Goal: Book appointment/travel/reservation

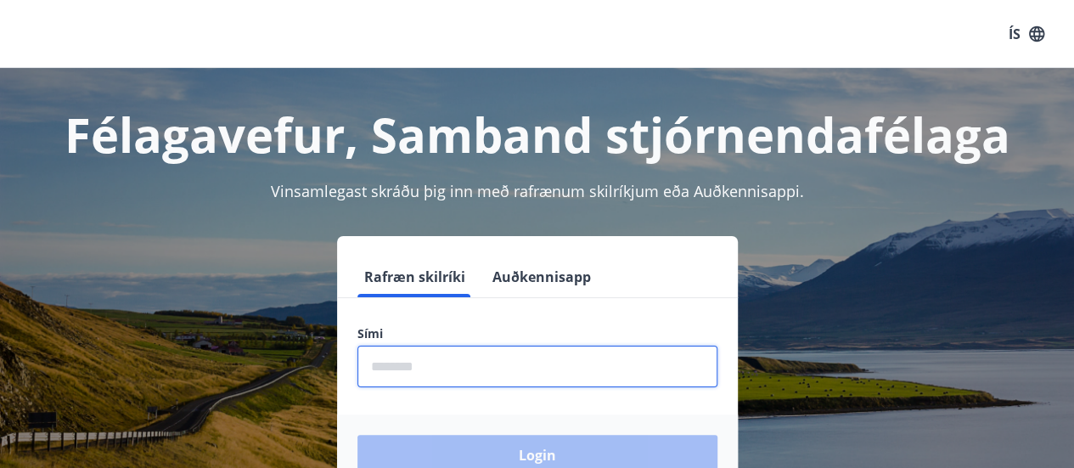
click at [379, 365] on input "phone" at bounding box center [537, 366] width 360 height 42
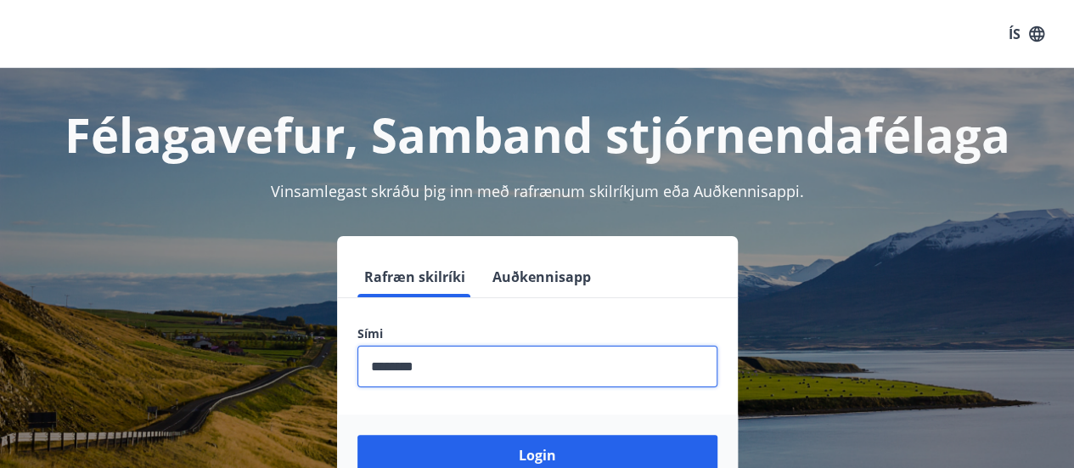
type input "********"
click at [357, 434] on button "Login" at bounding box center [537, 454] width 360 height 41
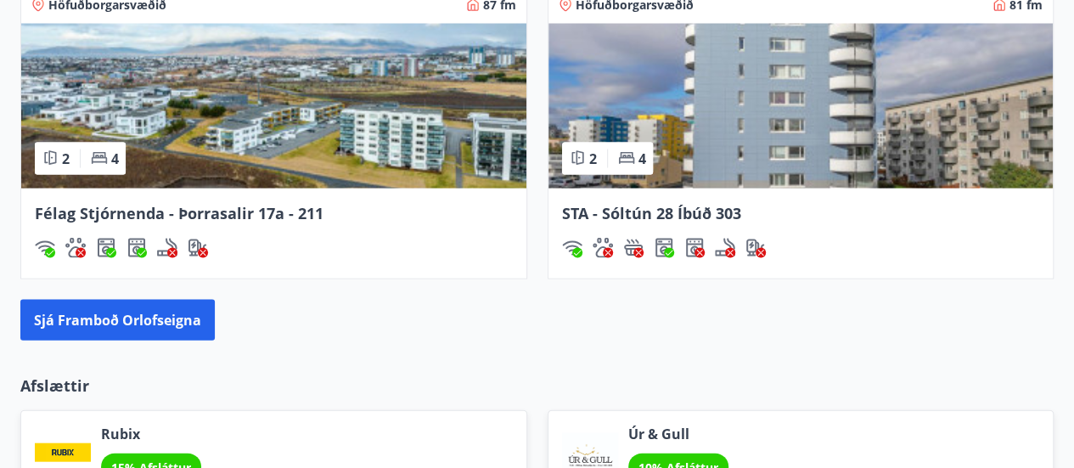
scroll to position [1700, 0]
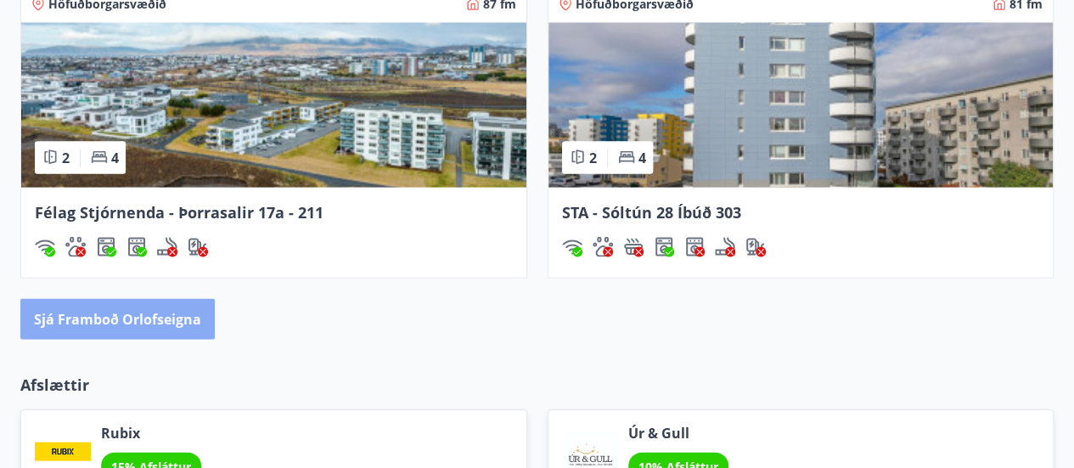
click at [132, 315] on button "Sjá framboð orlofseigna" at bounding box center [117, 319] width 194 height 41
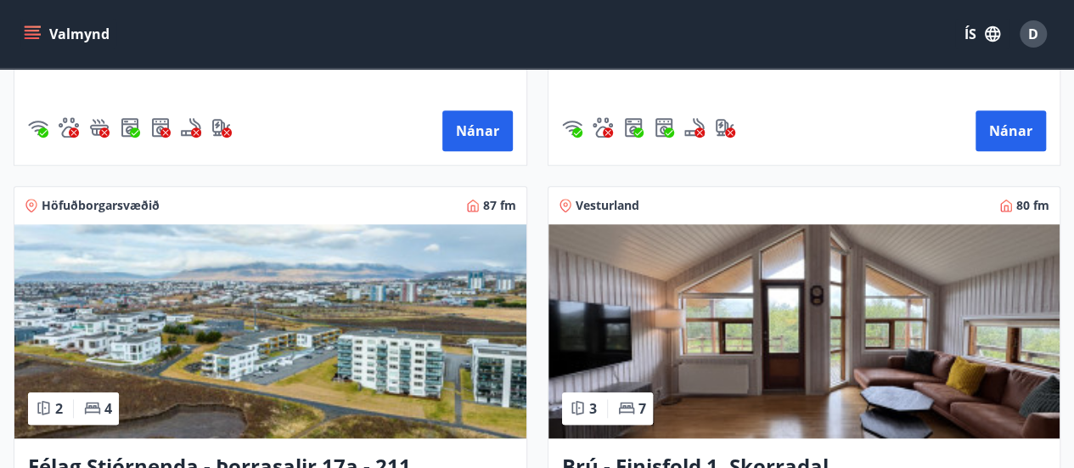
scroll to position [3873, 0]
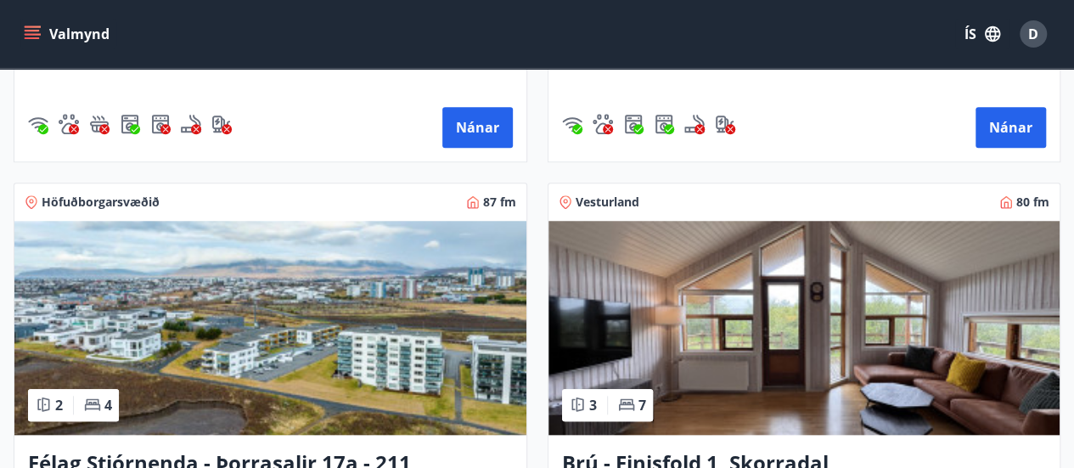
click at [723, 238] on img at bounding box center [804, 328] width 512 height 214
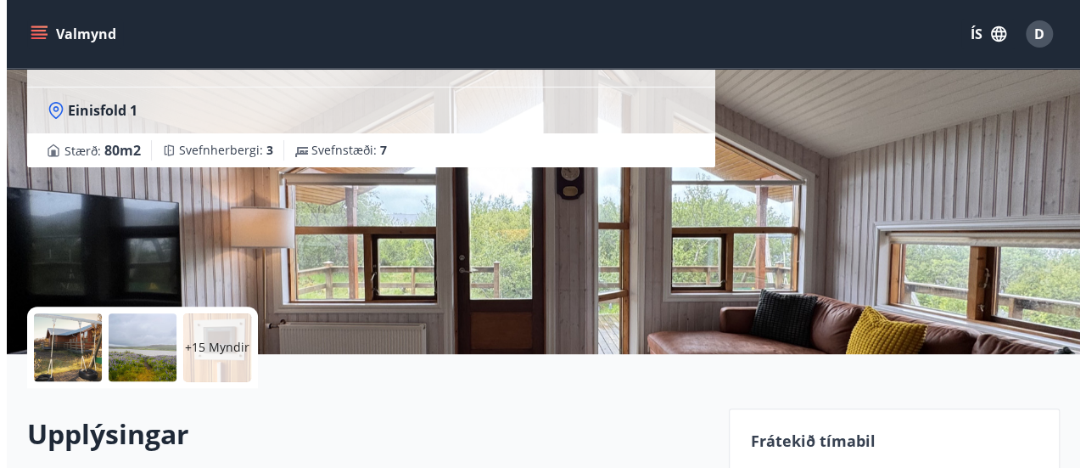
scroll to position [154, 0]
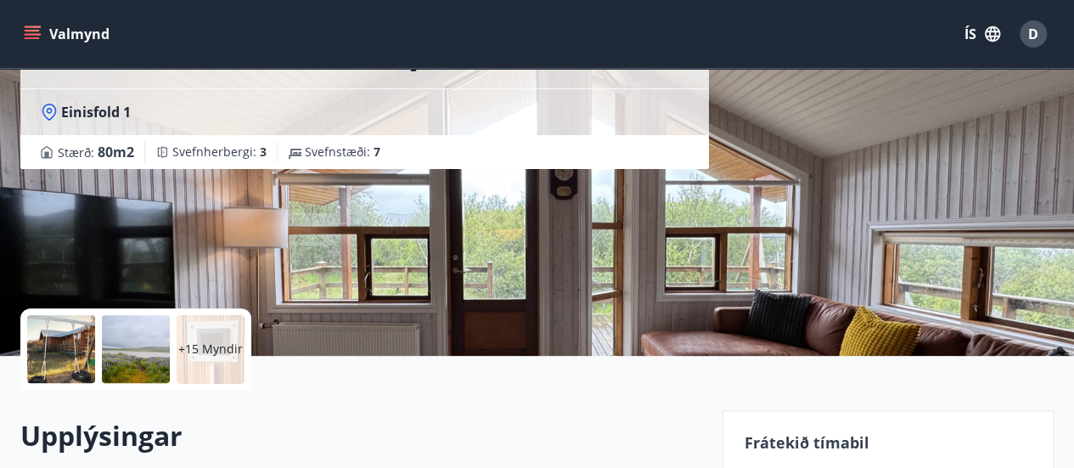
click at [208, 332] on div "+15 Myndir" at bounding box center [211, 349] width 68 height 68
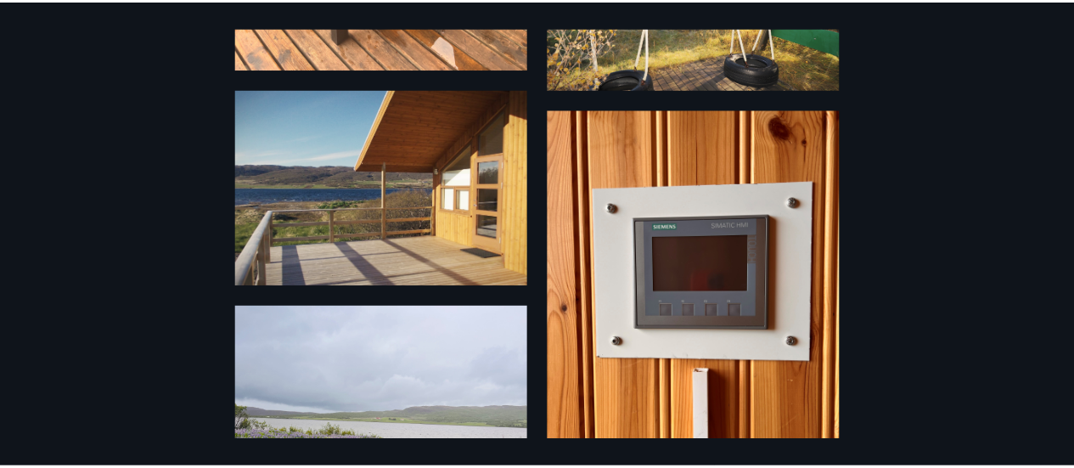
scroll to position [0, 0]
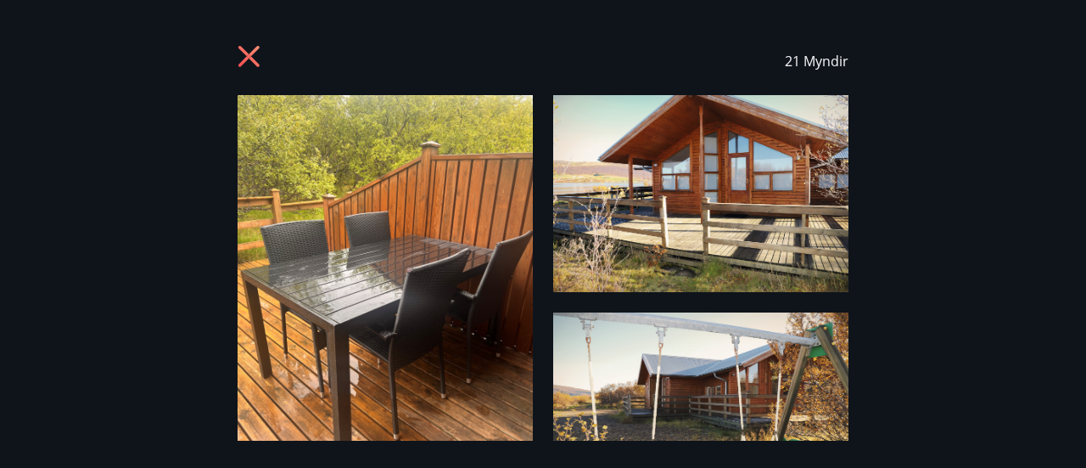
click at [251, 53] on icon at bounding box center [248, 56] width 21 height 21
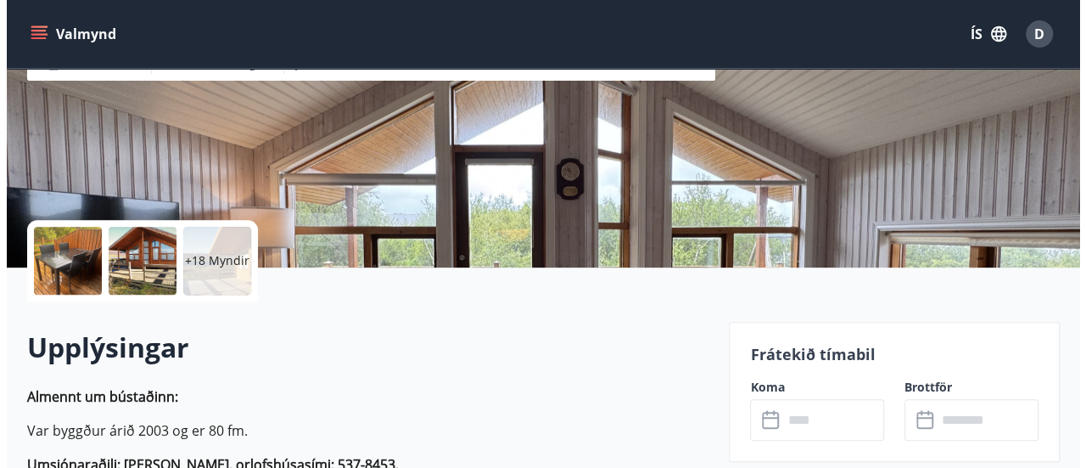
scroll to position [249, 0]
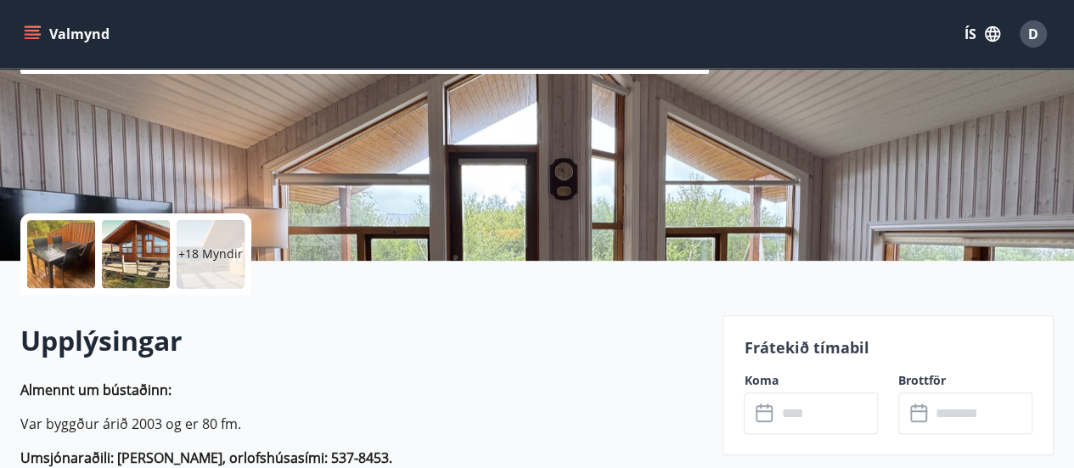
click at [218, 249] on p "+18 Myndir" at bounding box center [210, 253] width 64 height 17
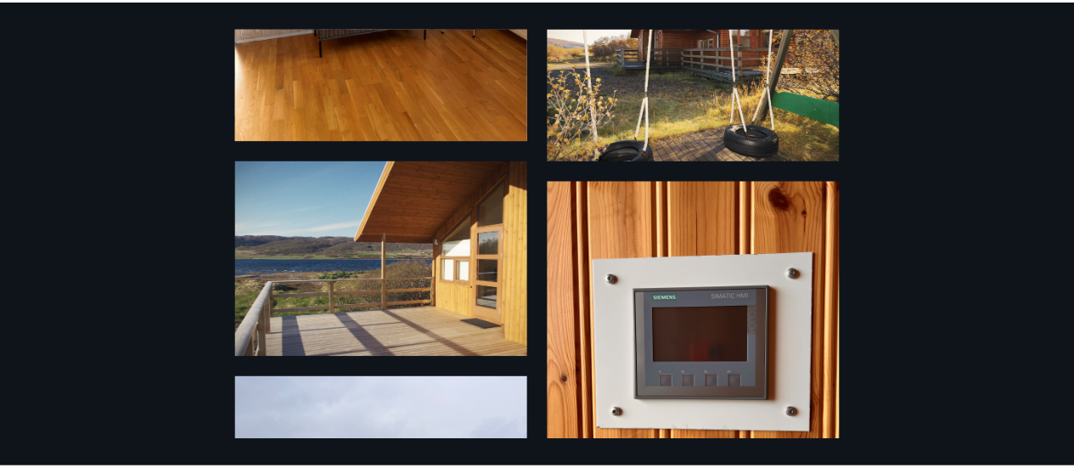
scroll to position [0, 0]
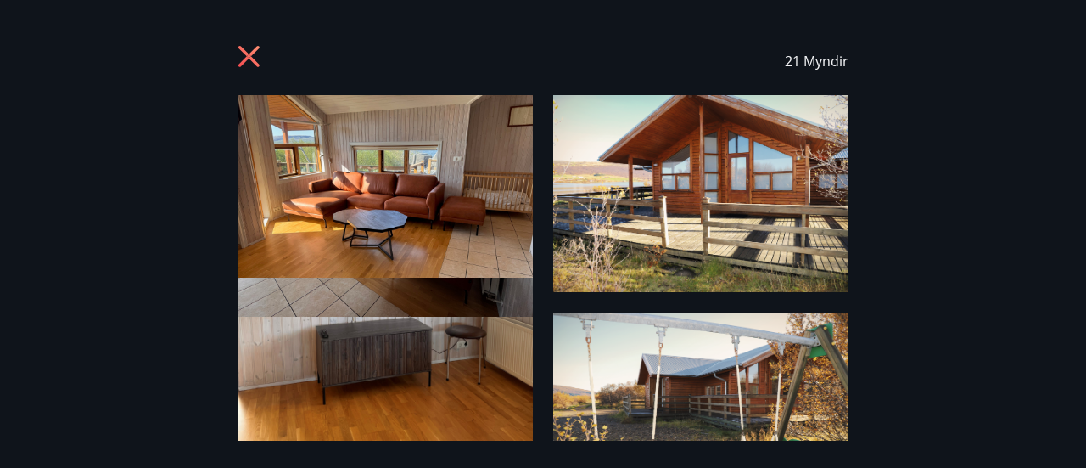
click at [244, 52] on icon at bounding box center [248, 56] width 21 height 21
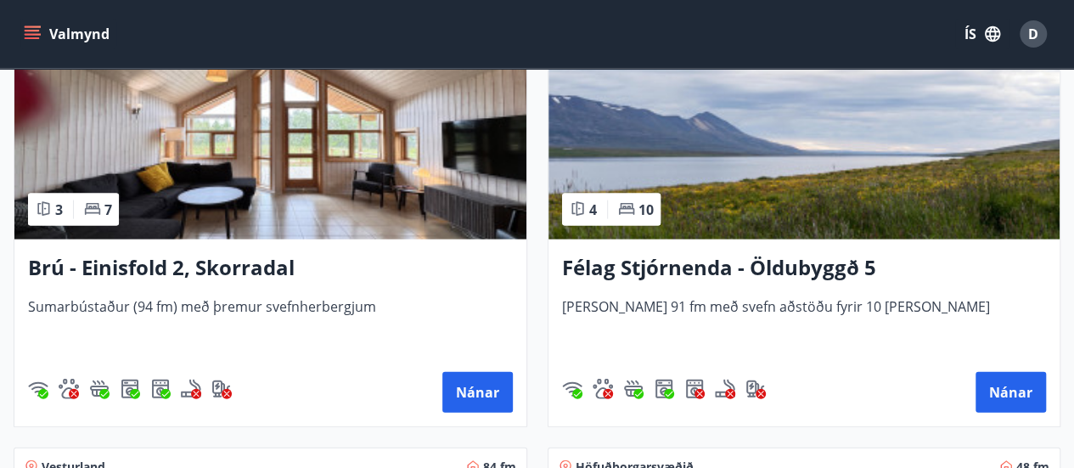
scroll to position [1769, 0]
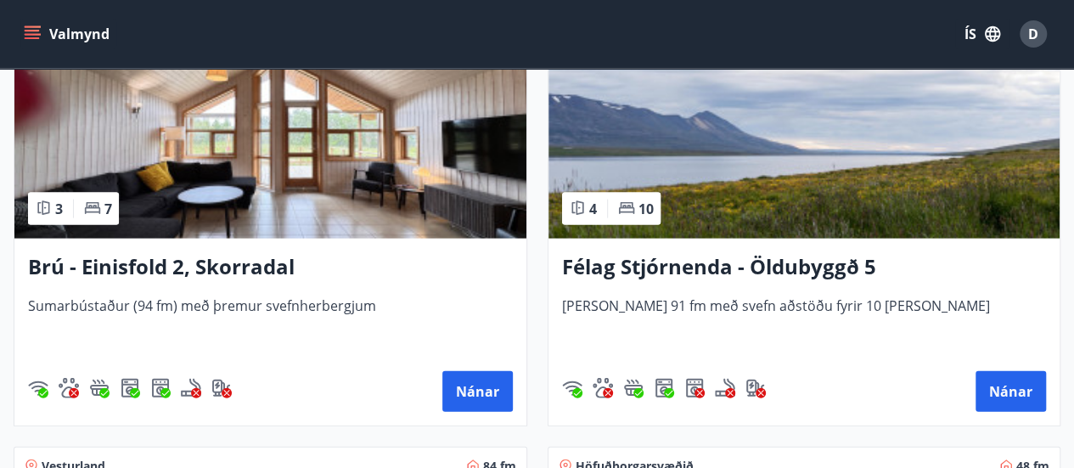
click at [261, 205] on img at bounding box center [270, 132] width 512 height 214
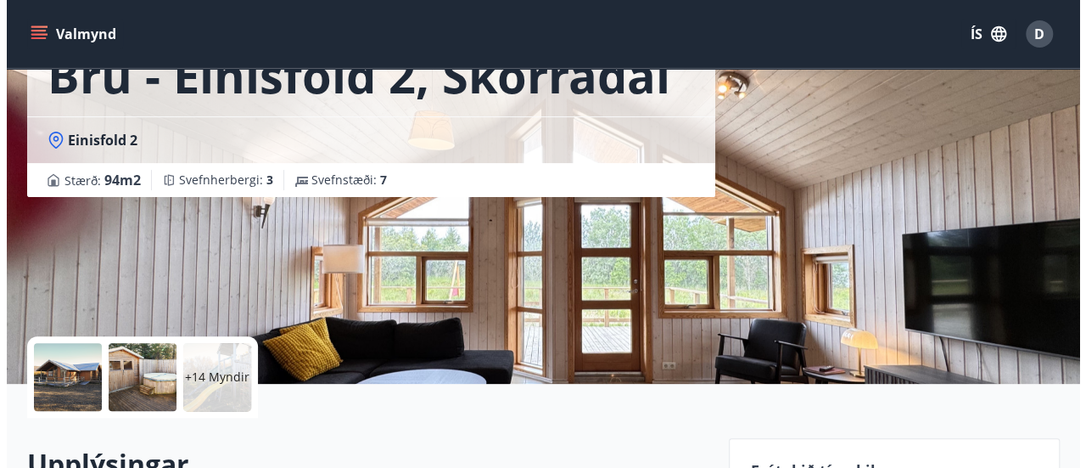
scroll to position [117, 0]
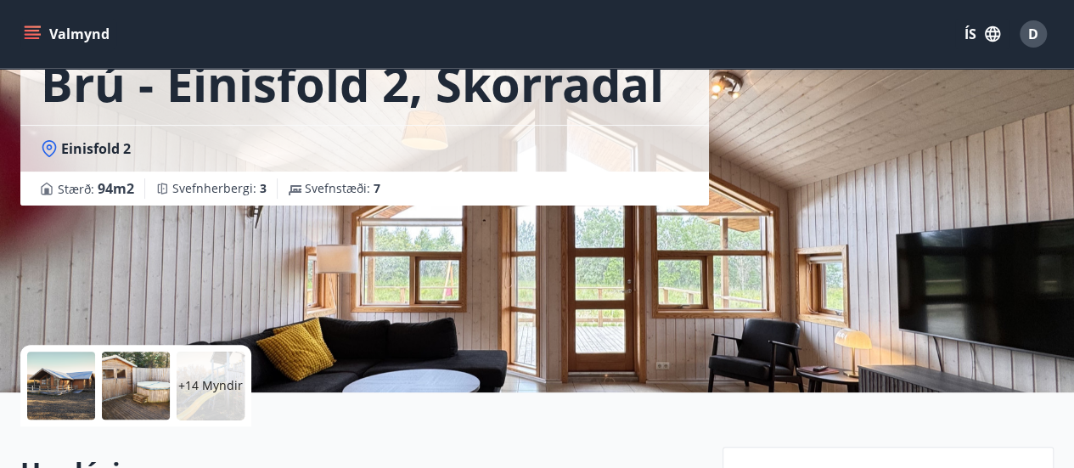
click at [215, 378] on p "+14 Myndir" at bounding box center [210, 385] width 64 height 17
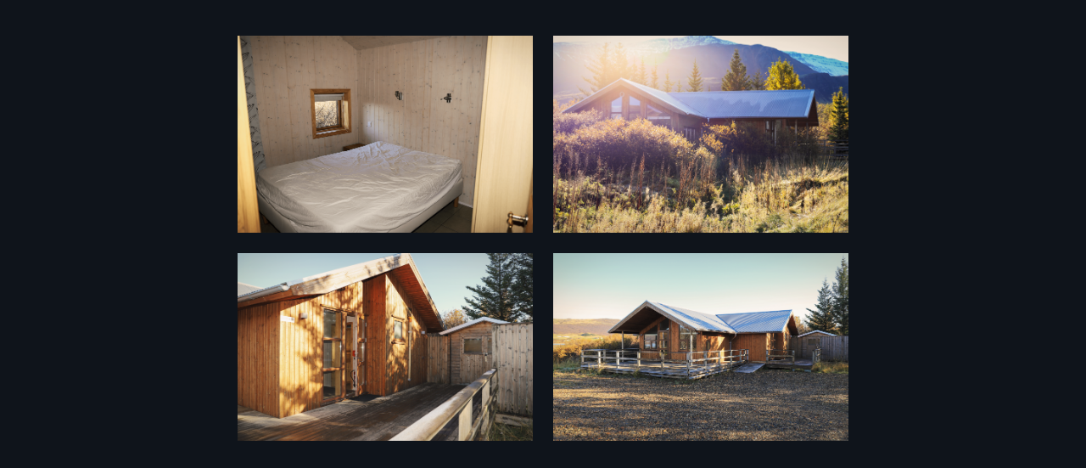
scroll to position [41, 0]
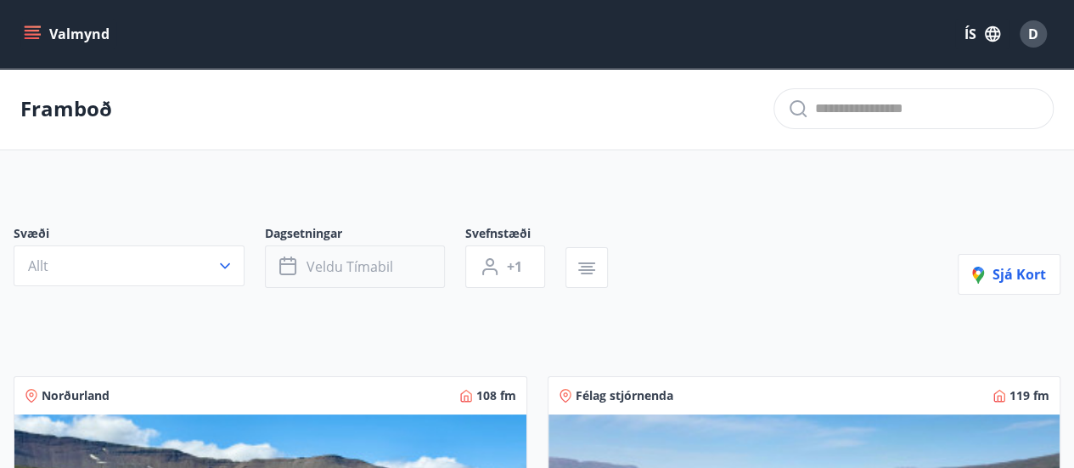
click at [373, 266] on span "Veldu tímabil" at bounding box center [349, 266] width 87 height 19
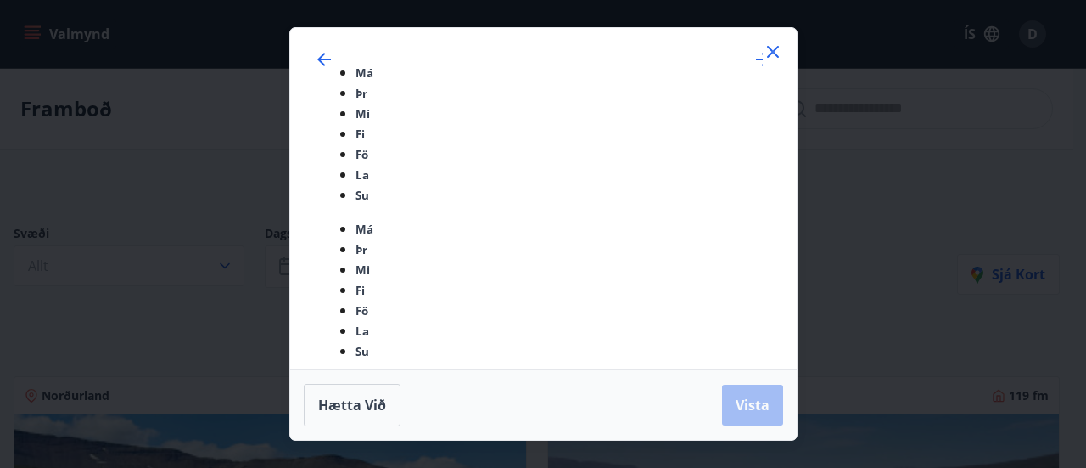
click at [771, 62] on icon at bounding box center [773, 52] width 20 height 20
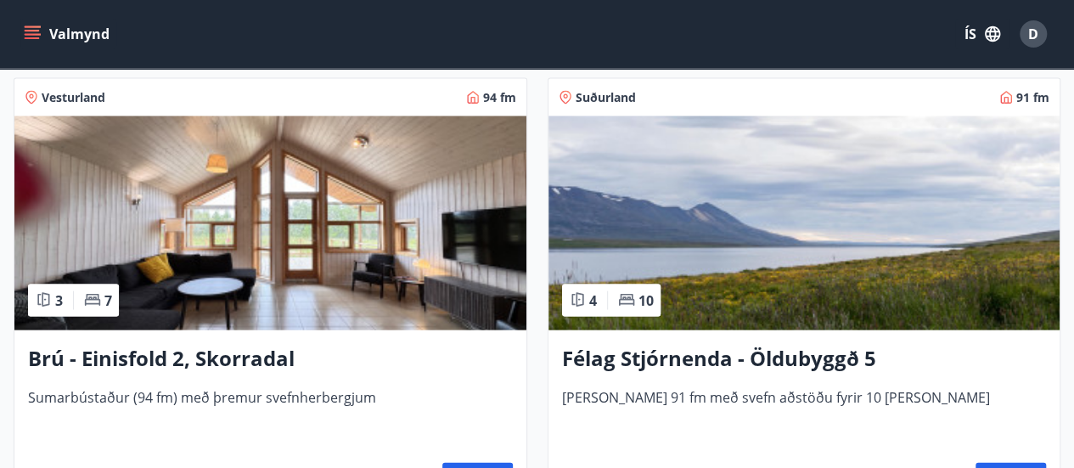
scroll to position [1690, 0]
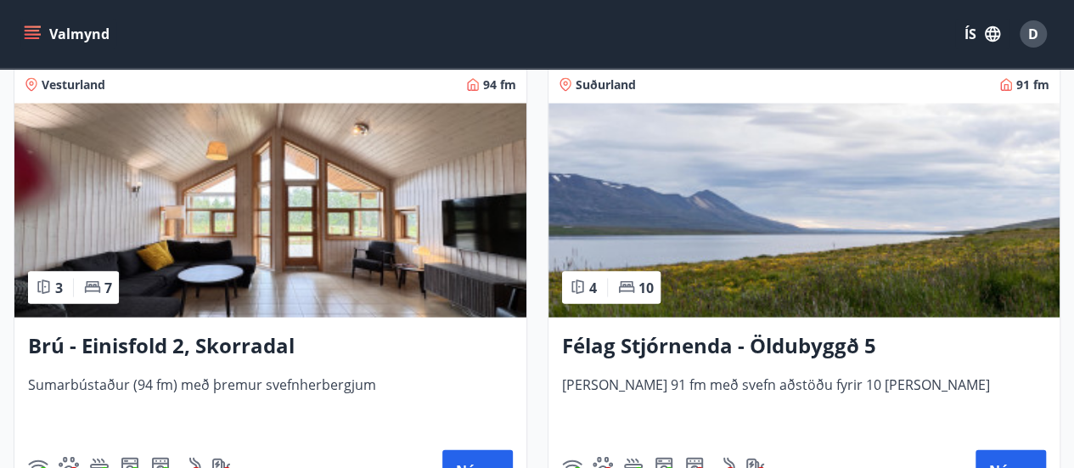
click at [314, 217] on img at bounding box center [270, 211] width 512 height 214
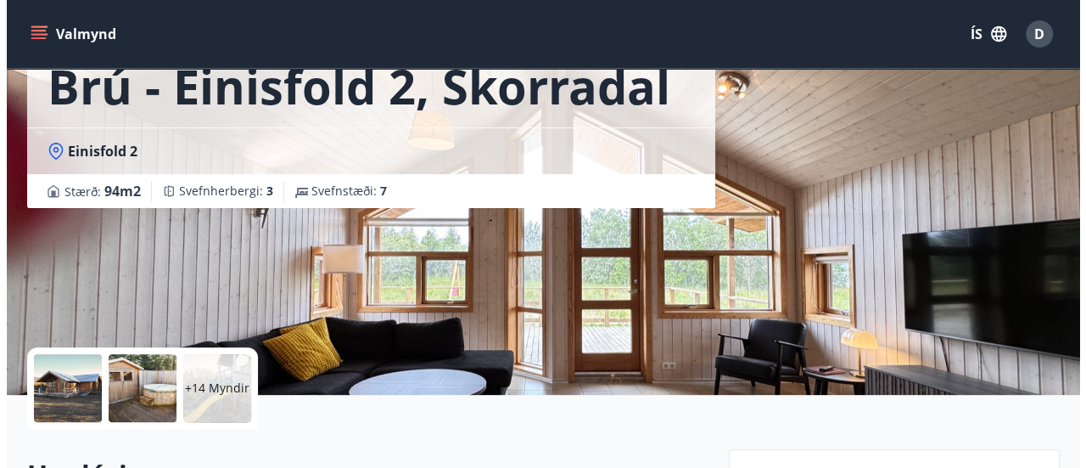
scroll to position [115, 0]
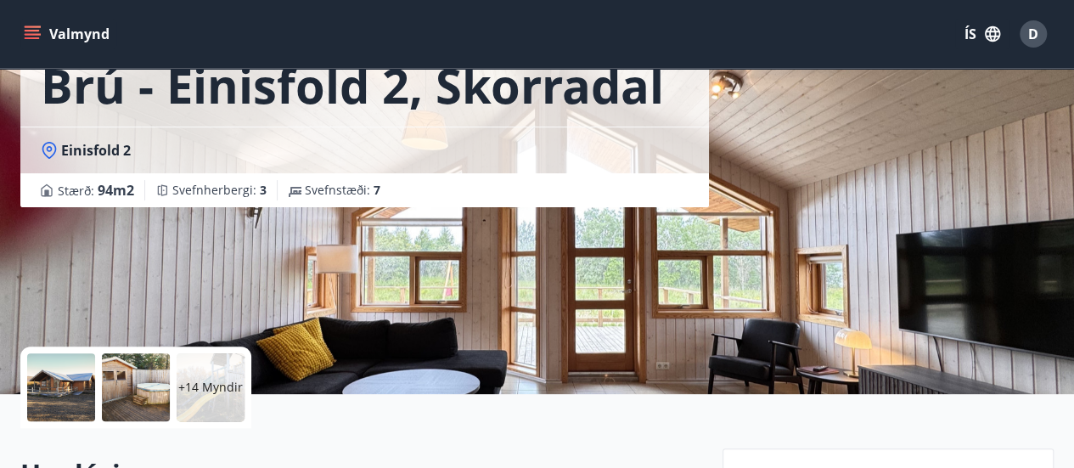
click at [58, 386] on div at bounding box center [61, 387] width 68 height 68
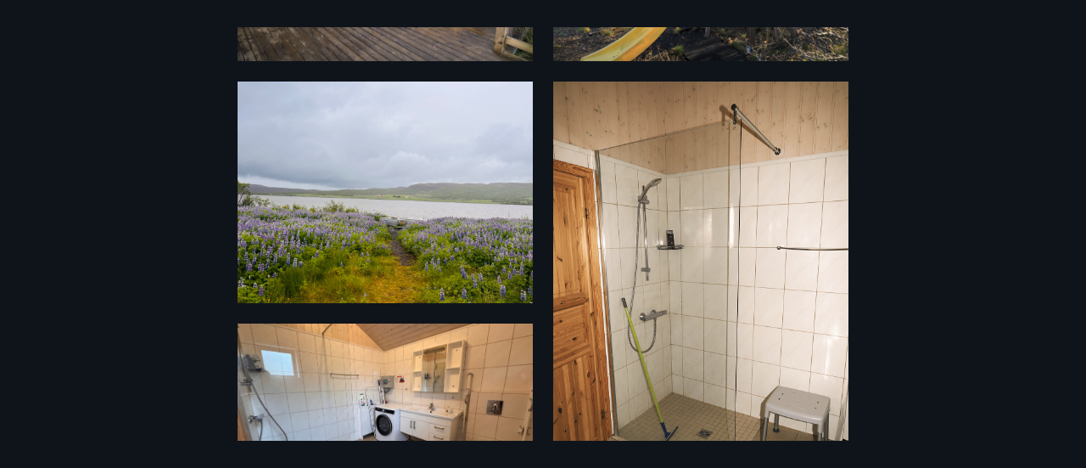
scroll to position [666, 0]
click at [625, 179] on img at bounding box center [700, 302] width 295 height 443
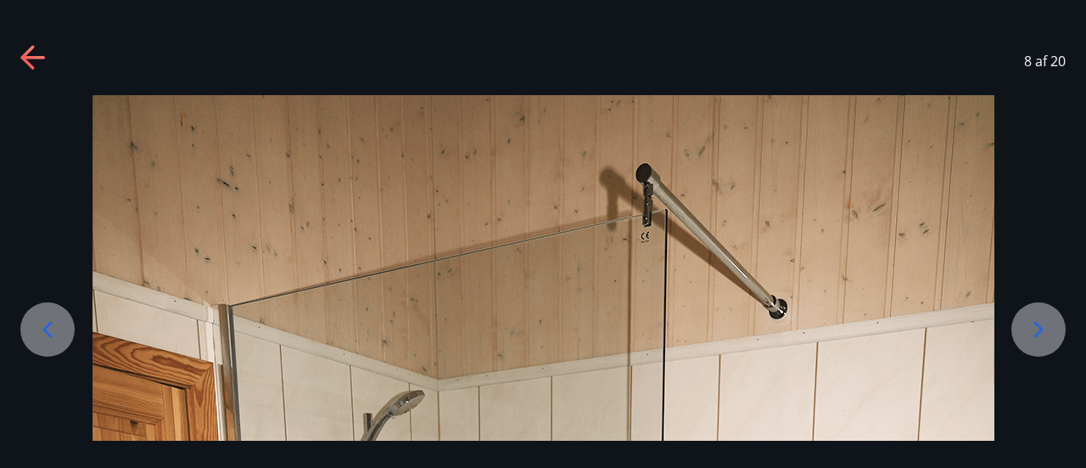
click at [23, 48] on icon at bounding box center [33, 58] width 27 height 27
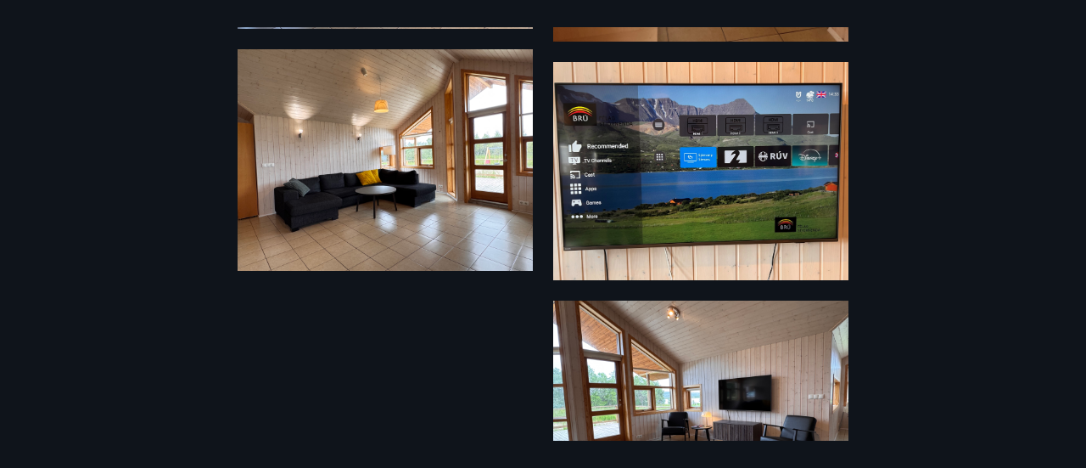
scroll to position [2244, 0]
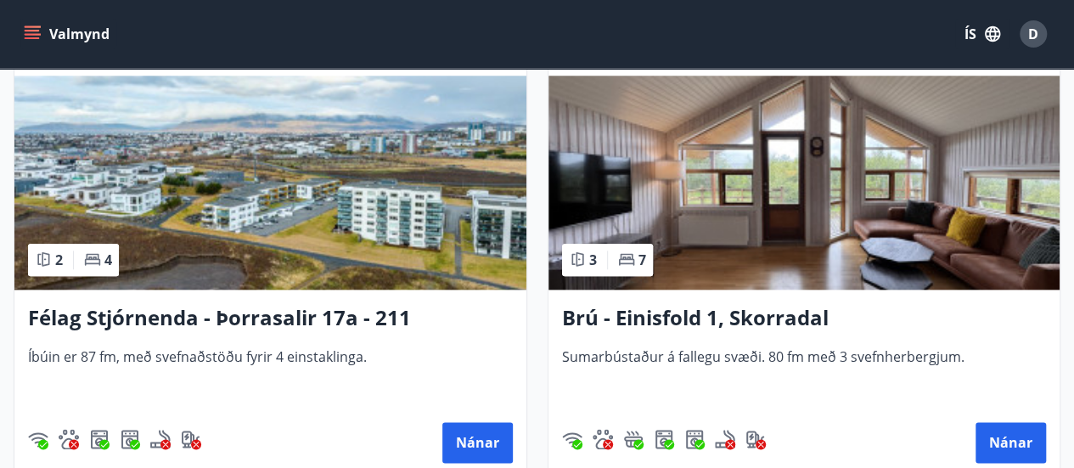
scroll to position [4019, 0]
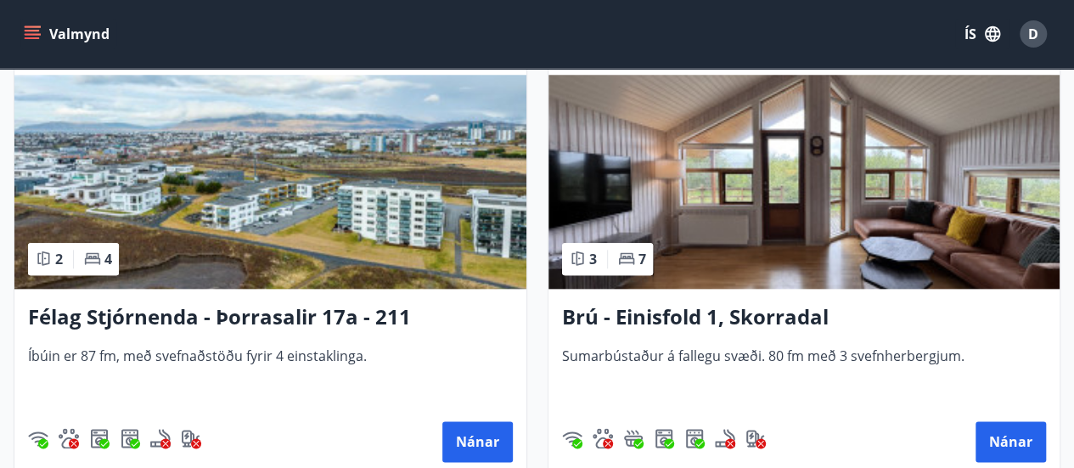
click at [711, 162] on img at bounding box center [804, 182] width 512 height 214
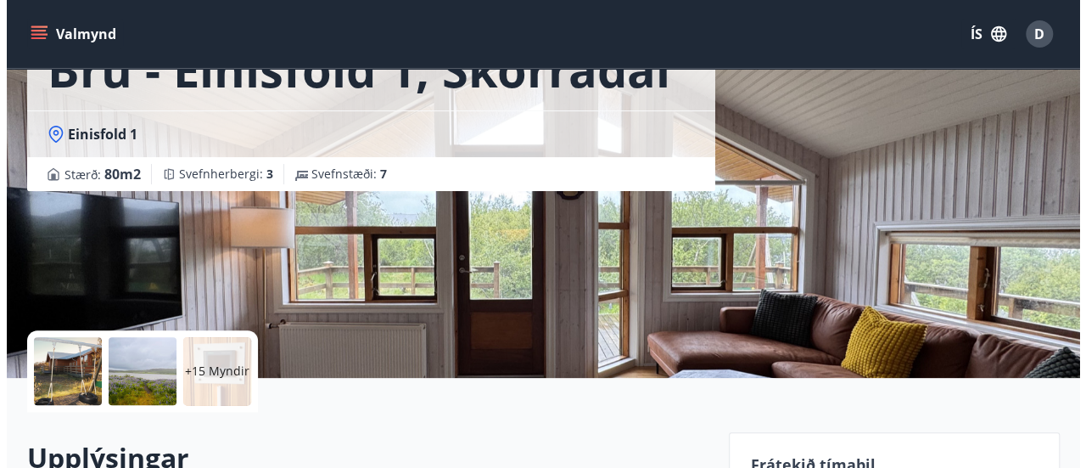
scroll to position [132, 0]
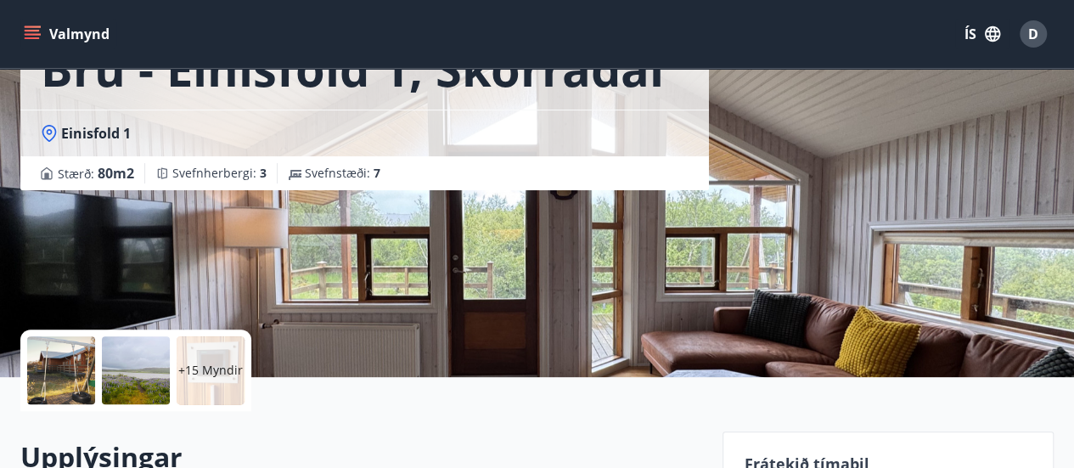
click at [236, 354] on div "+15 Myndir" at bounding box center [211, 370] width 68 height 68
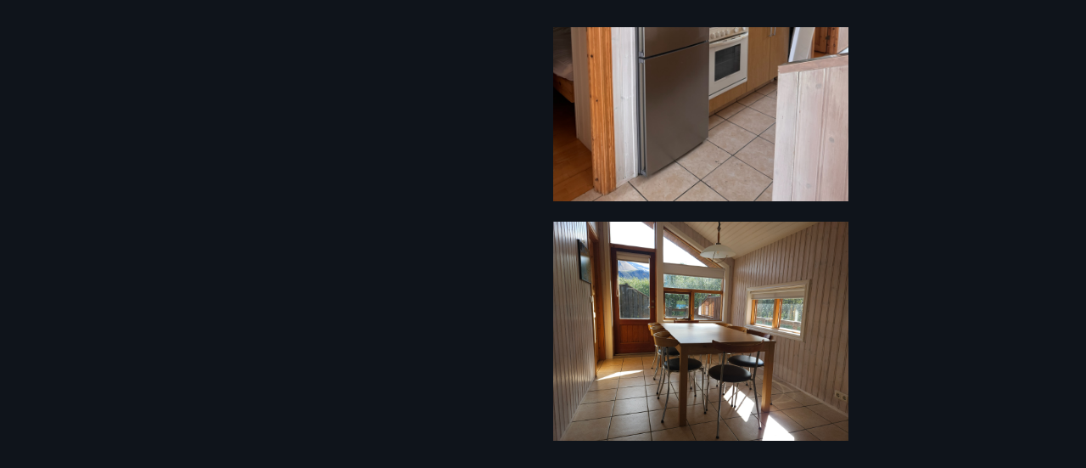
scroll to position [2471, 0]
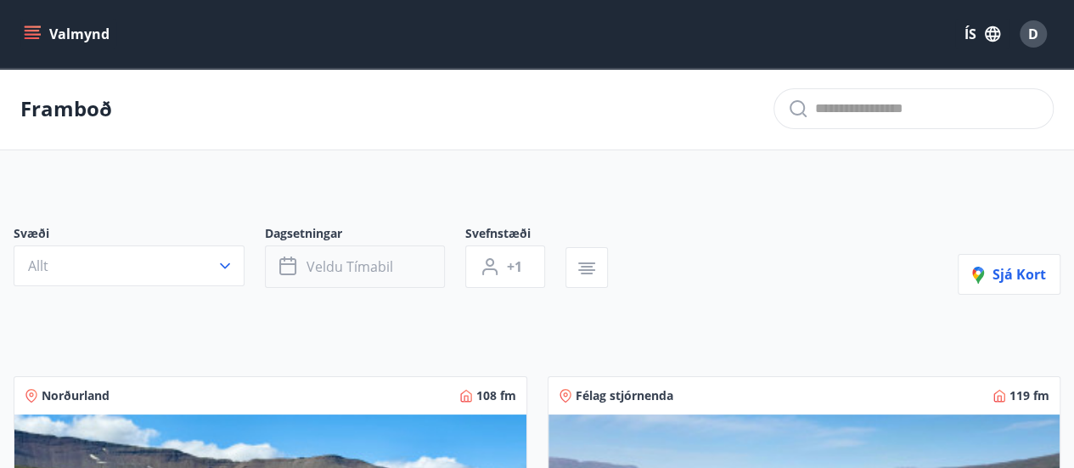
click at [353, 266] on span "Veldu tímabil" at bounding box center [349, 266] width 87 height 19
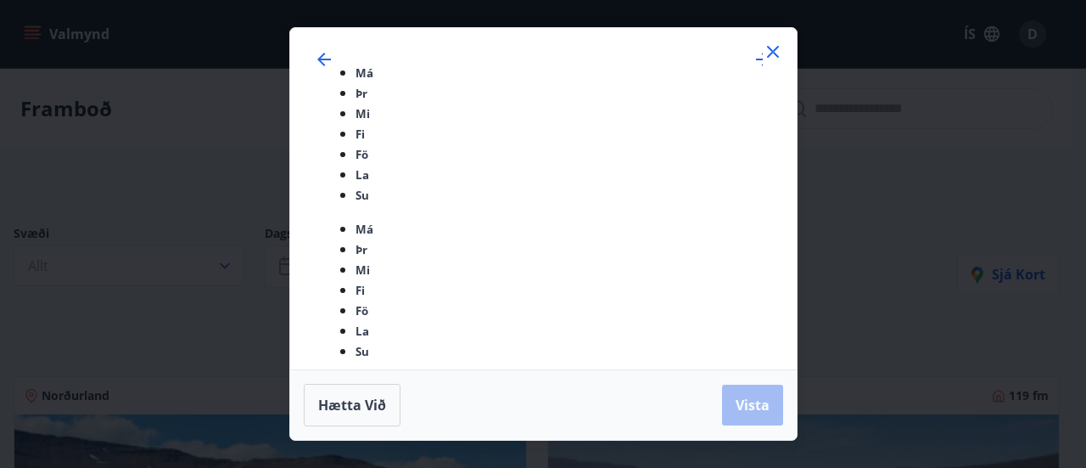
click at [773, 58] on icon at bounding box center [773, 52] width 12 height 12
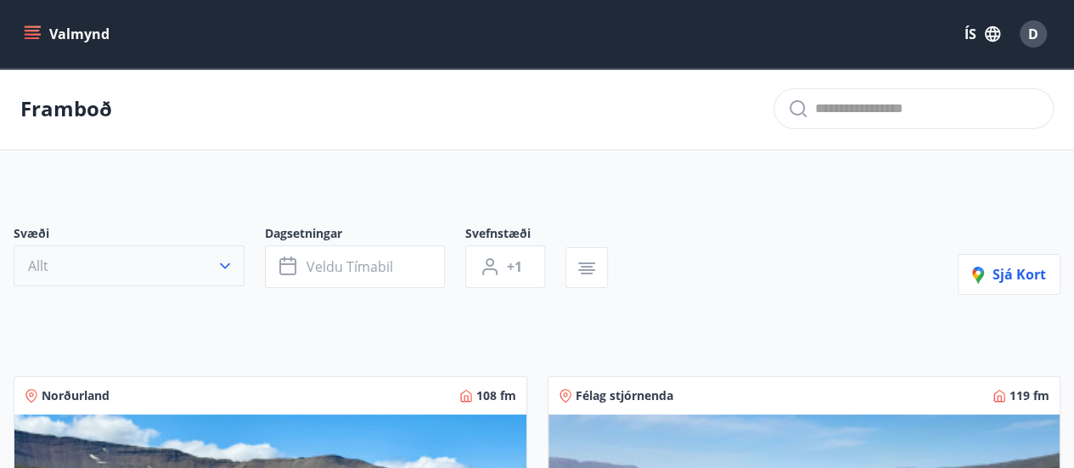
click at [221, 258] on icon "button" at bounding box center [224, 265] width 17 height 17
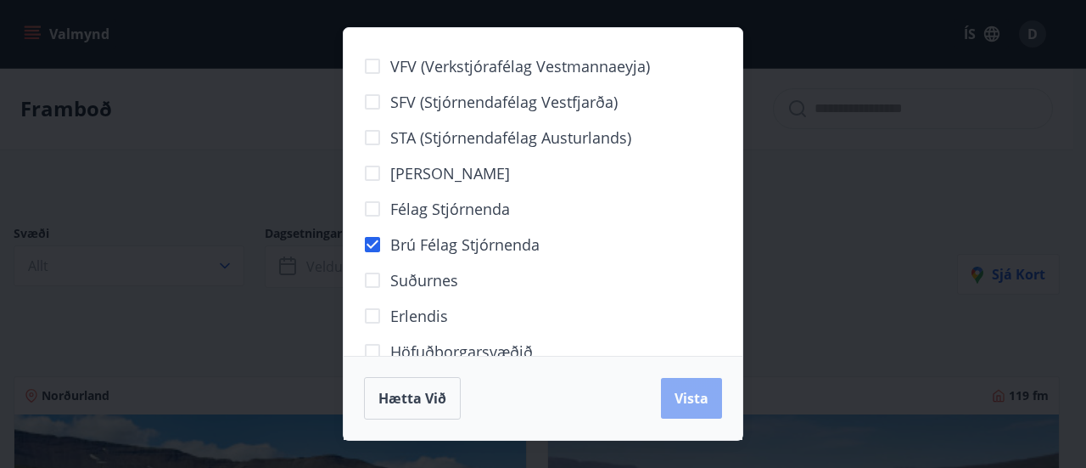
click at [692, 395] on span "Vista" at bounding box center [692, 398] width 34 height 19
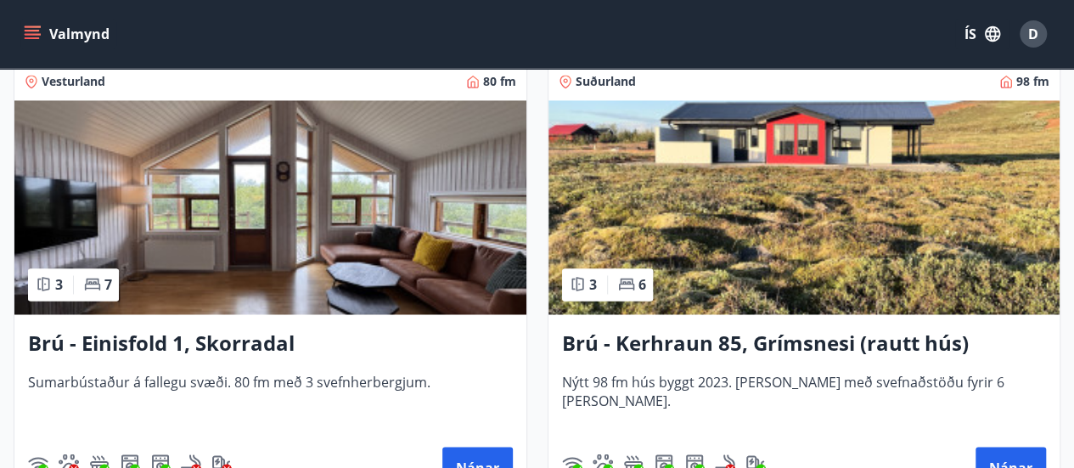
scroll to position [1274, 0]
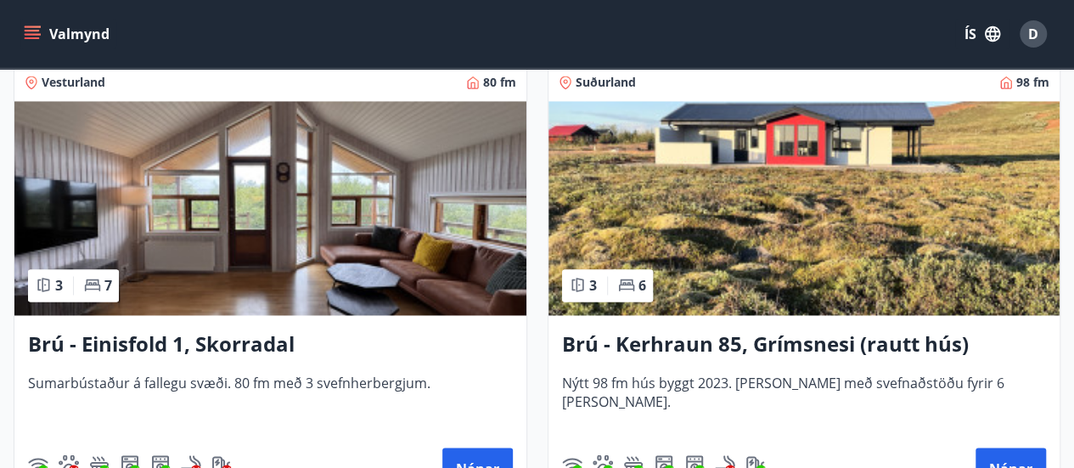
click at [704, 213] on img at bounding box center [804, 208] width 512 height 214
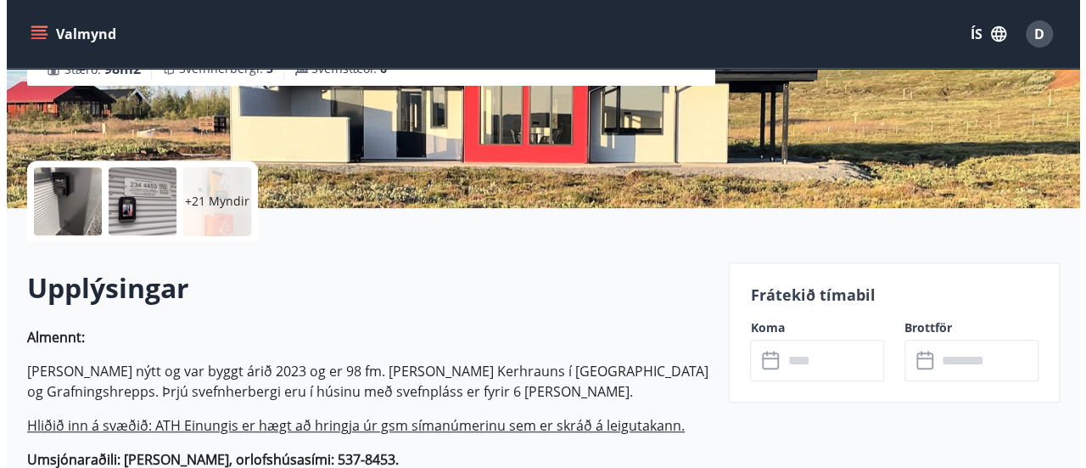
scroll to position [304, 0]
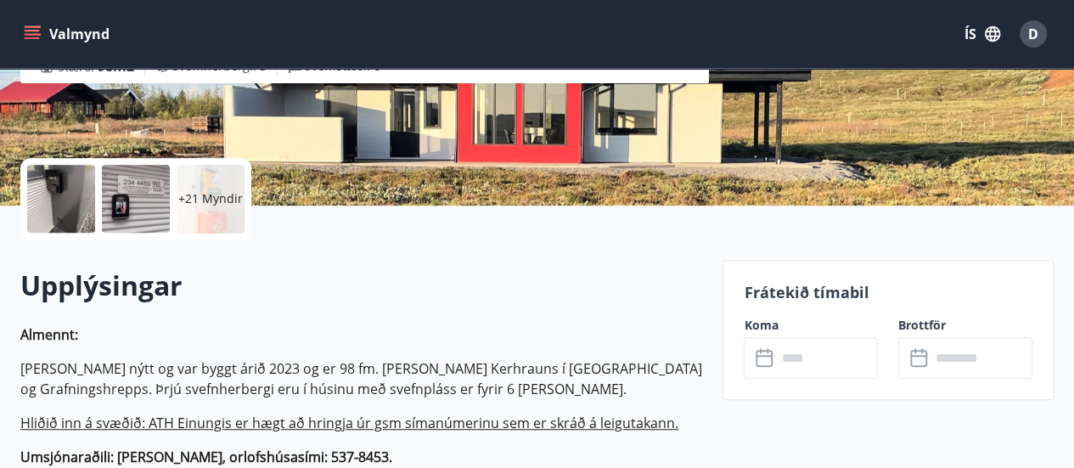
click at [224, 193] on p "+21 Myndir" at bounding box center [210, 198] width 64 height 17
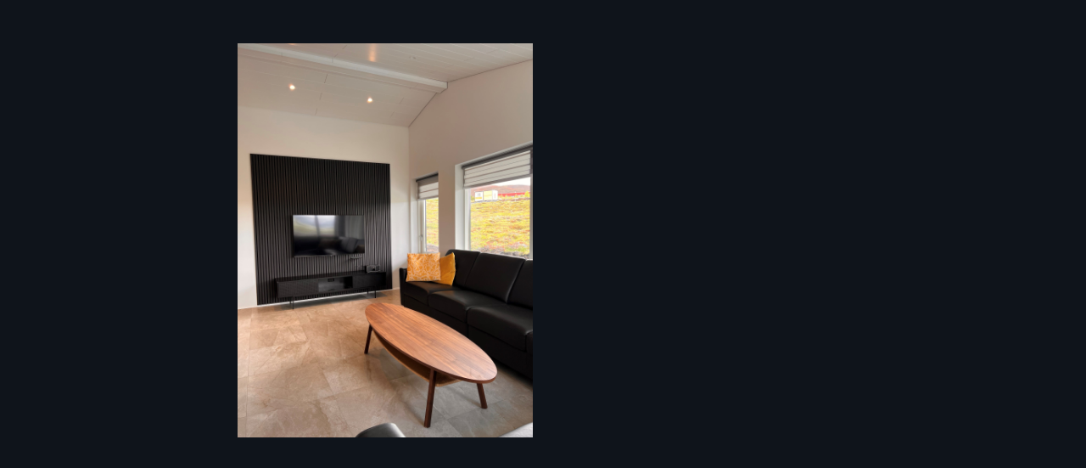
scroll to position [4920, 0]
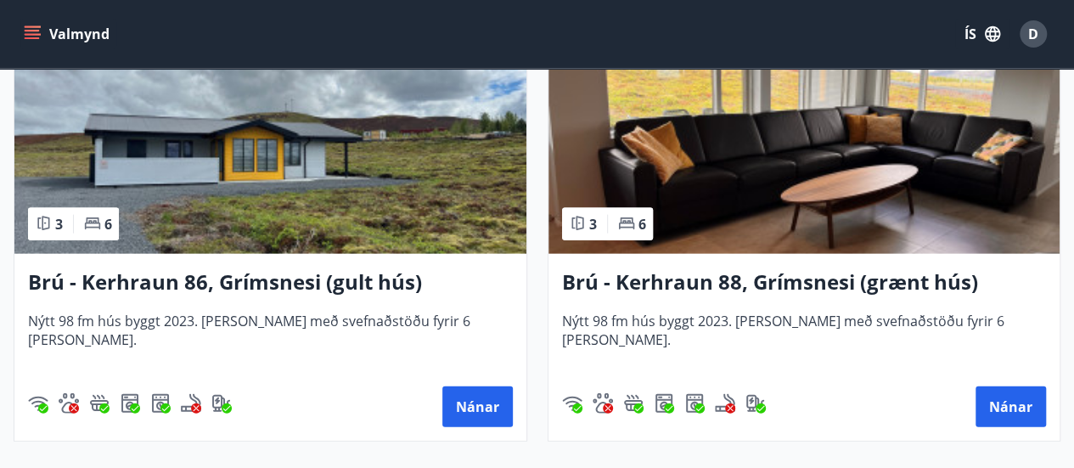
scroll to position [1730, 0]
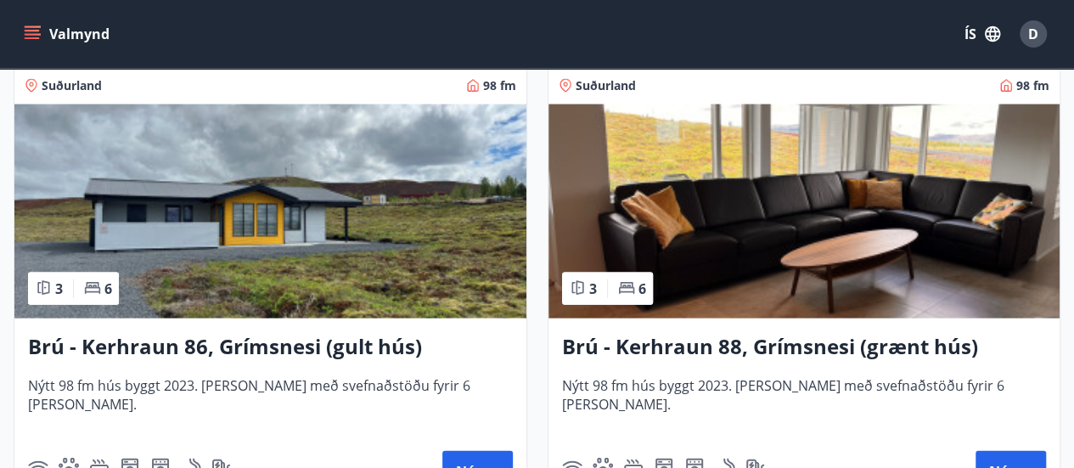
click at [730, 227] on img at bounding box center [804, 211] width 512 height 214
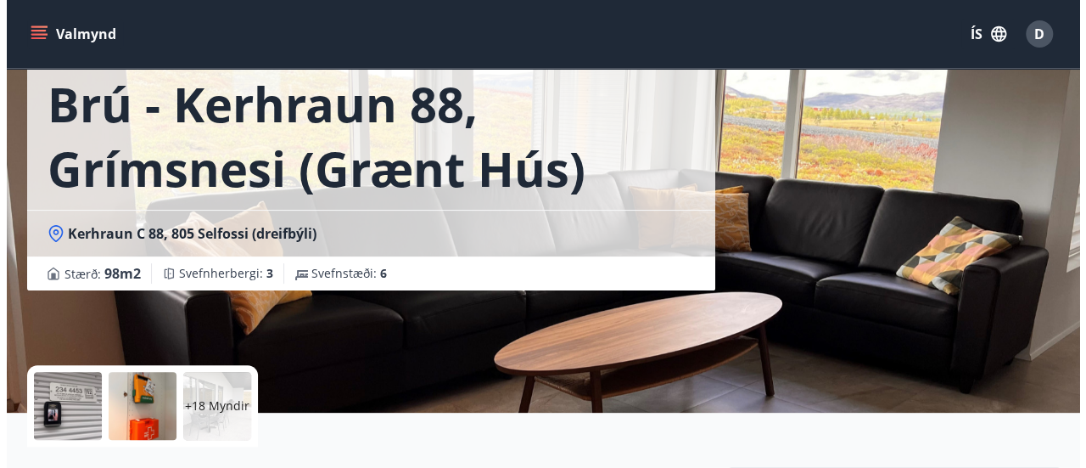
scroll to position [100, 0]
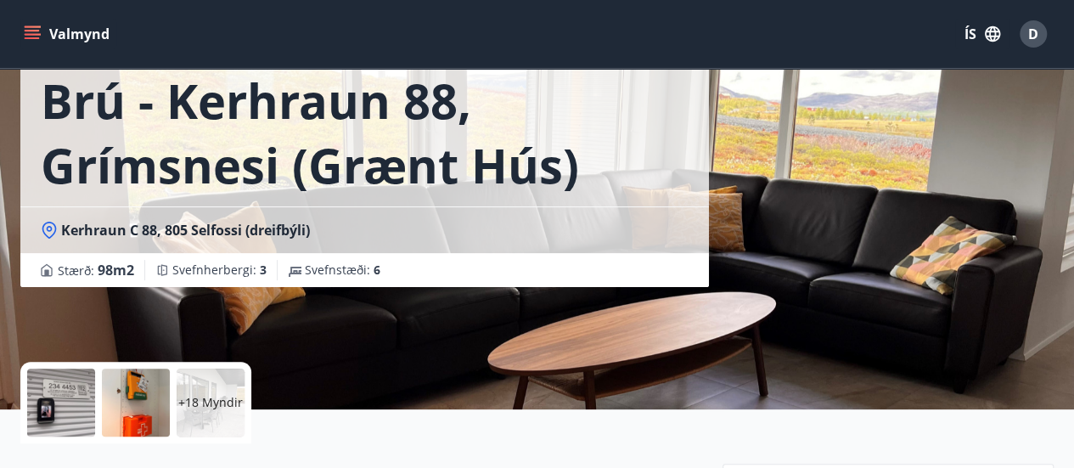
click at [212, 381] on div "+18 Myndir" at bounding box center [211, 402] width 68 height 68
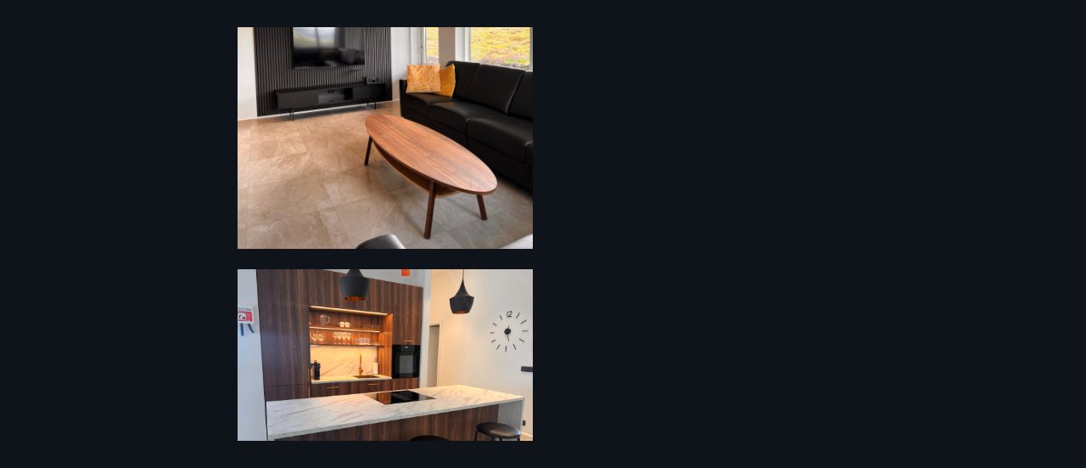
scroll to position [4263, 0]
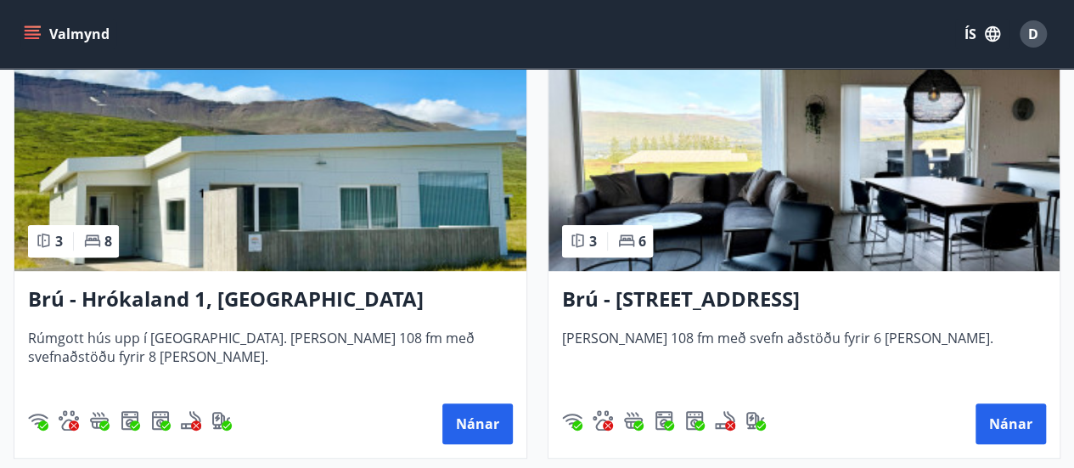
scroll to position [397, 0]
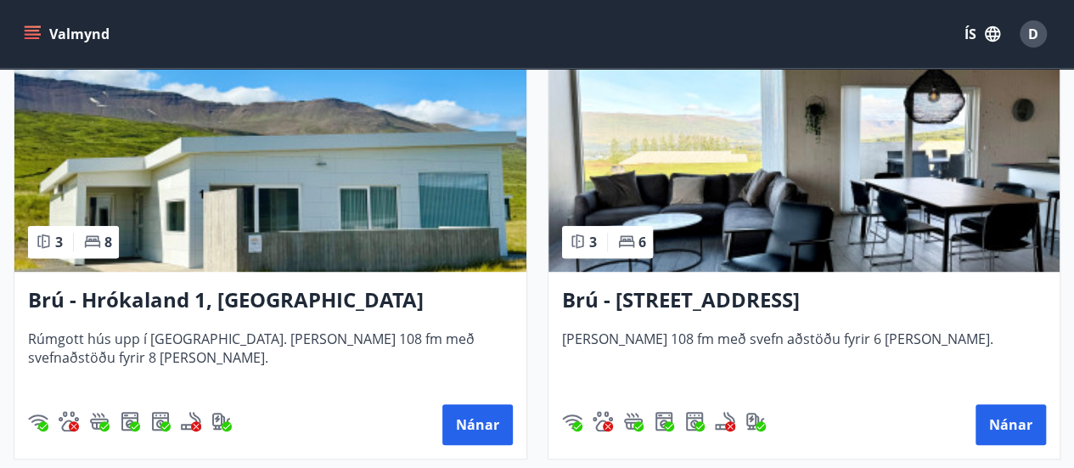
click at [283, 193] on img at bounding box center [270, 165] width 512 height 214
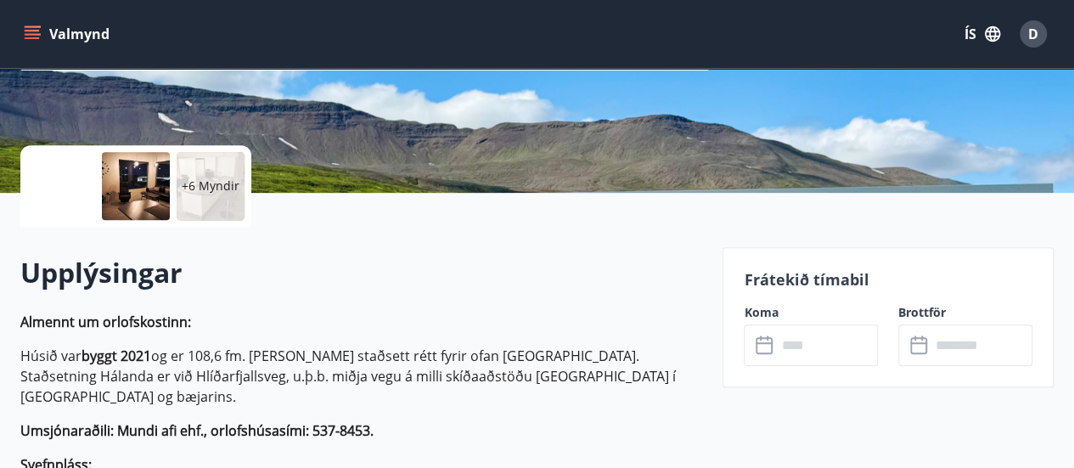
scroll to position [317, 0]
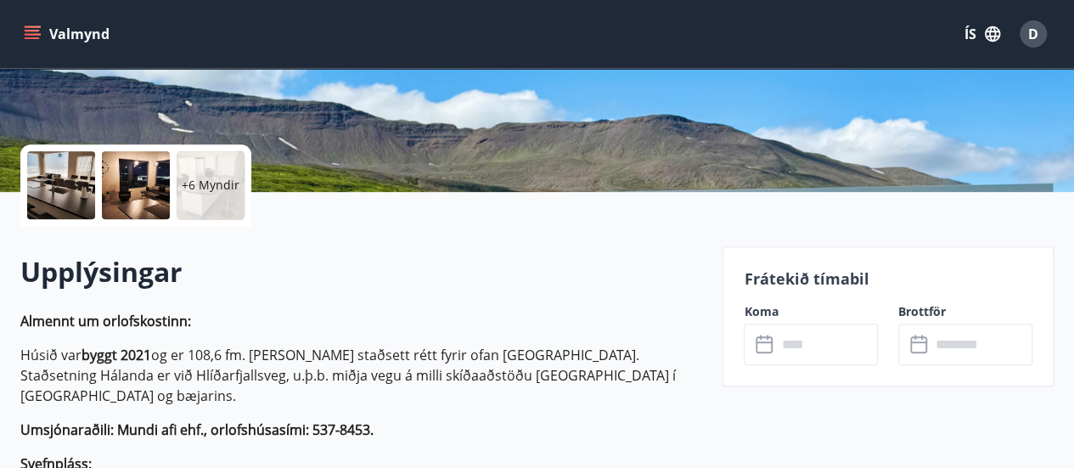
click at [762, 342] on icon at bounding box center [765, 344] width 20 height 20
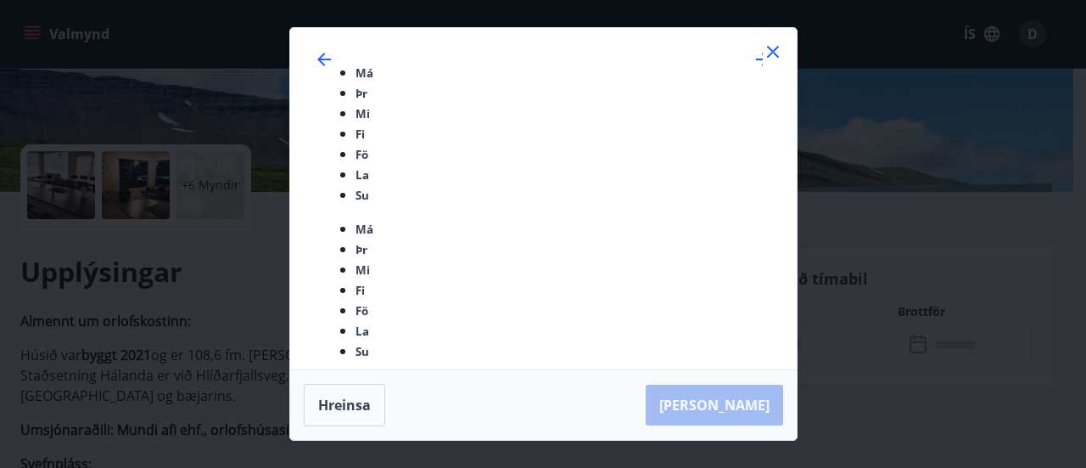
click at [775, 58] on icon at bounding box center [773, 52] width 12 height 12
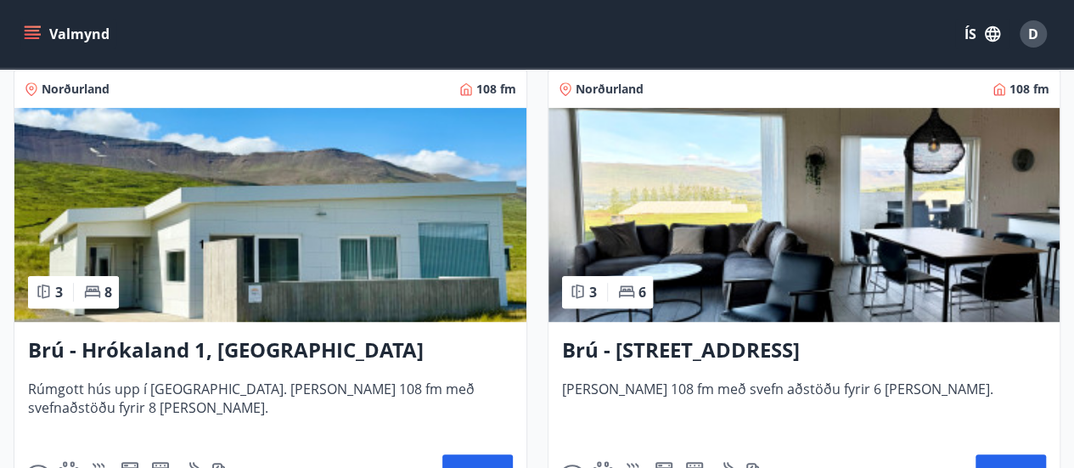
scroll to position [337, 0]
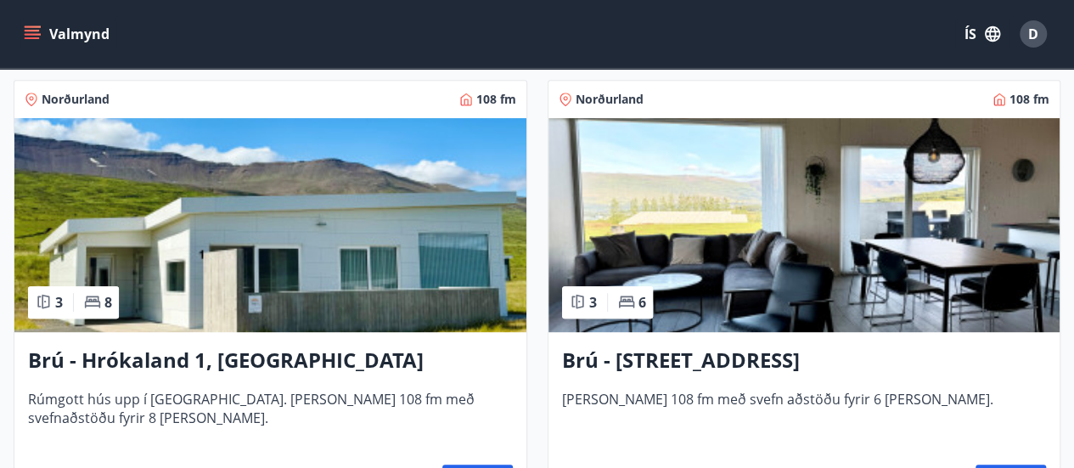
click at [689, 253] on img at bounding box center [804, 225] width 512 height 214
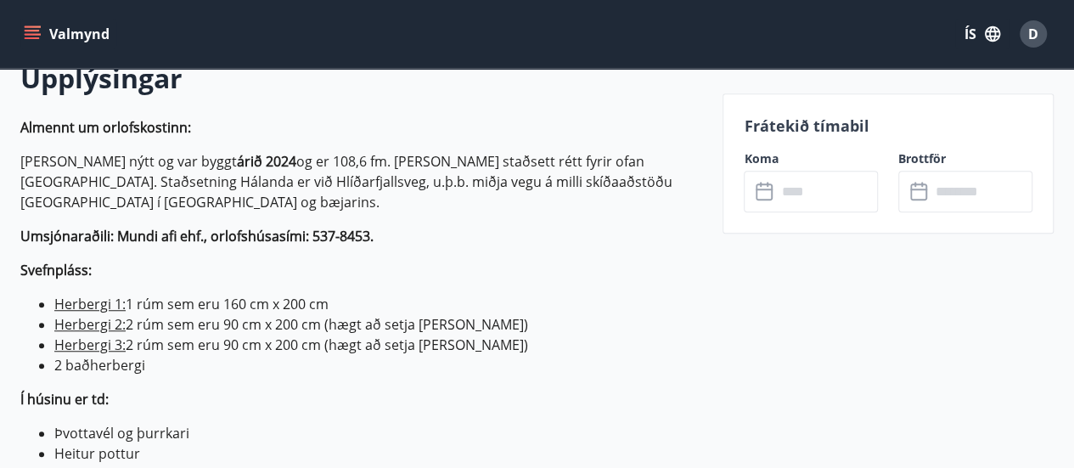
scroll to position [507, 0]
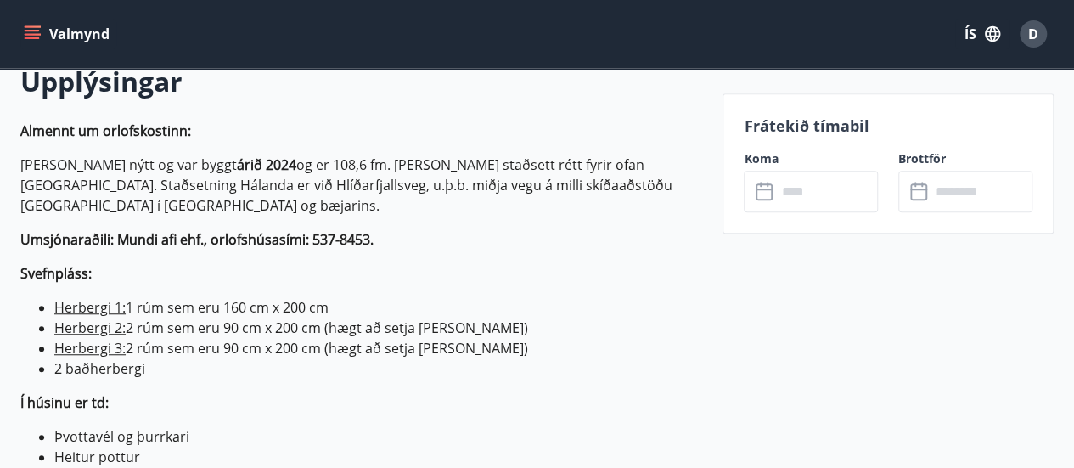
click at [765, 193] on icon at bounding box center [765, 192] width 20 height 20
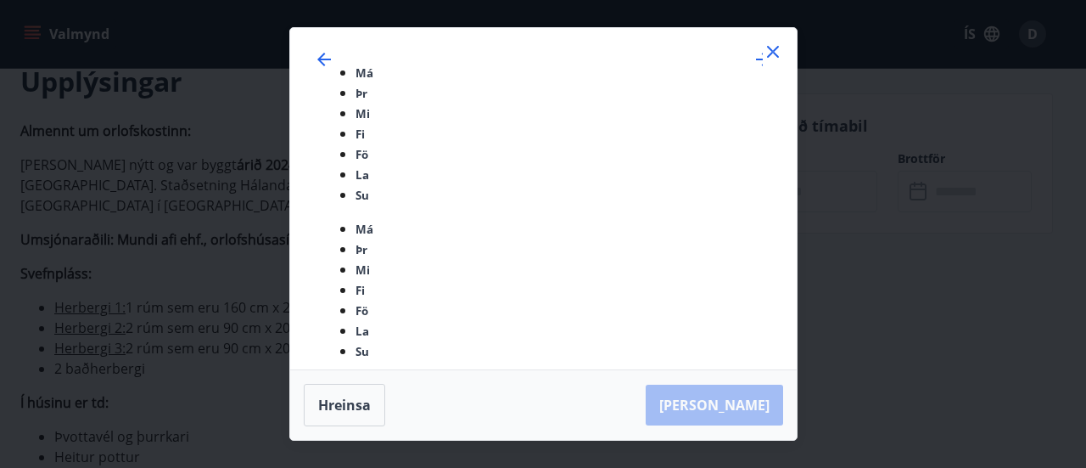
click at [772, 62] on icon at bounding box center [773, 52] width 20 height 20
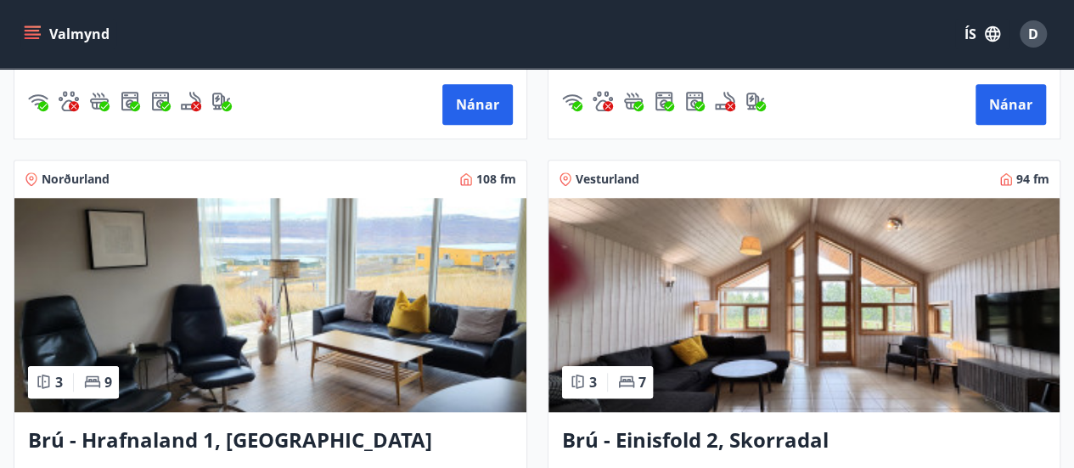
scroll to position [722, 0]
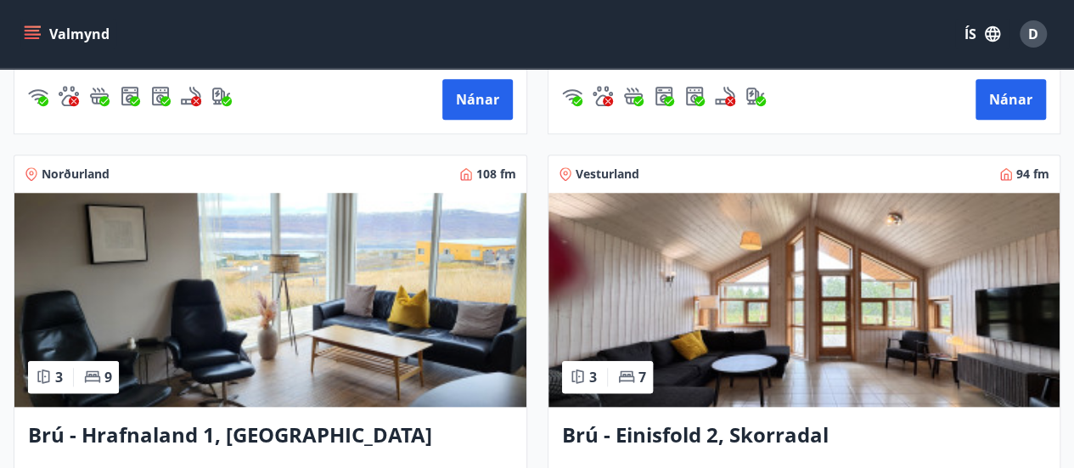
click at [328, 261] on img at bounding box center [270, 300] width 512 height 214
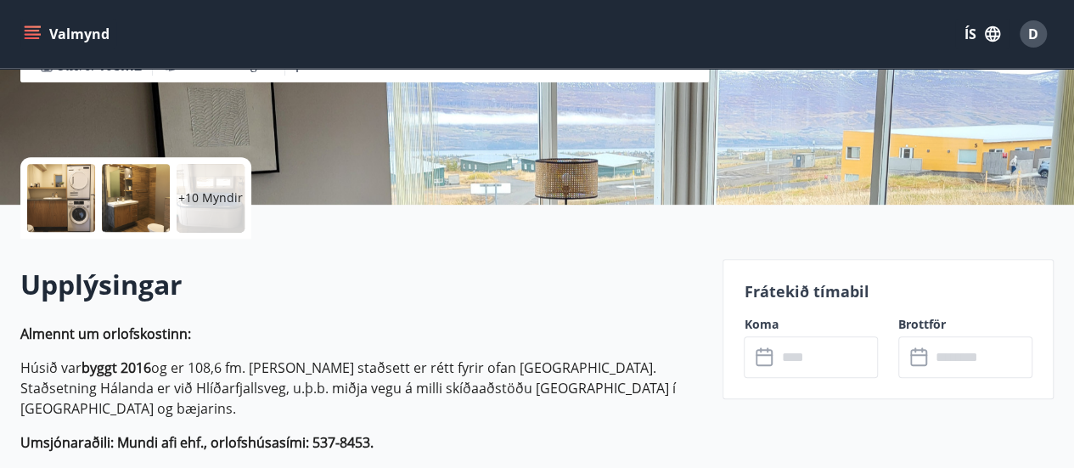
scroll to position [300, 0]
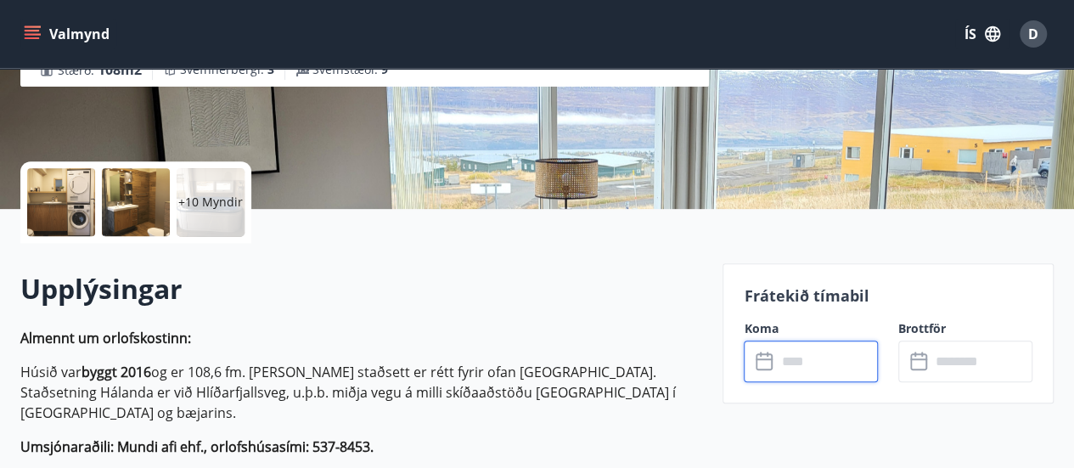
click at [794, 357] on input "text" at bounding box center [827, 361] width 102 height 42
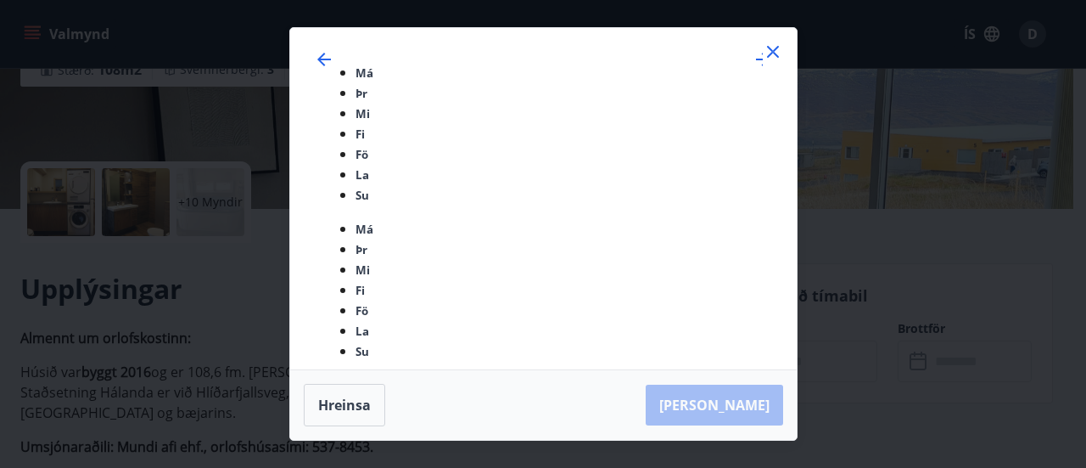
click at [776, 62] on icon at bounding box center [773, 52] width 20 height 20
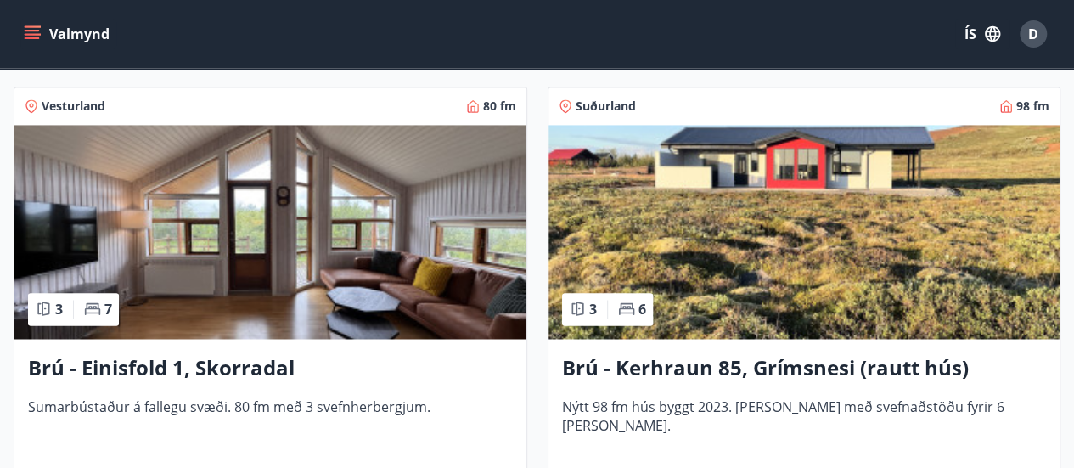
scroll to position [1228, 0]
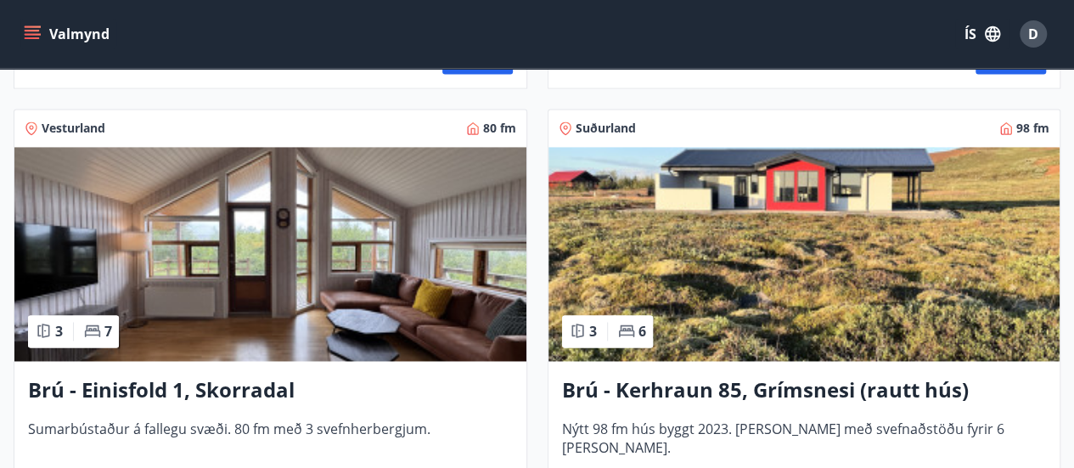
click at [344, 255] on img at bounding box center [270, 254] width 512 height 214
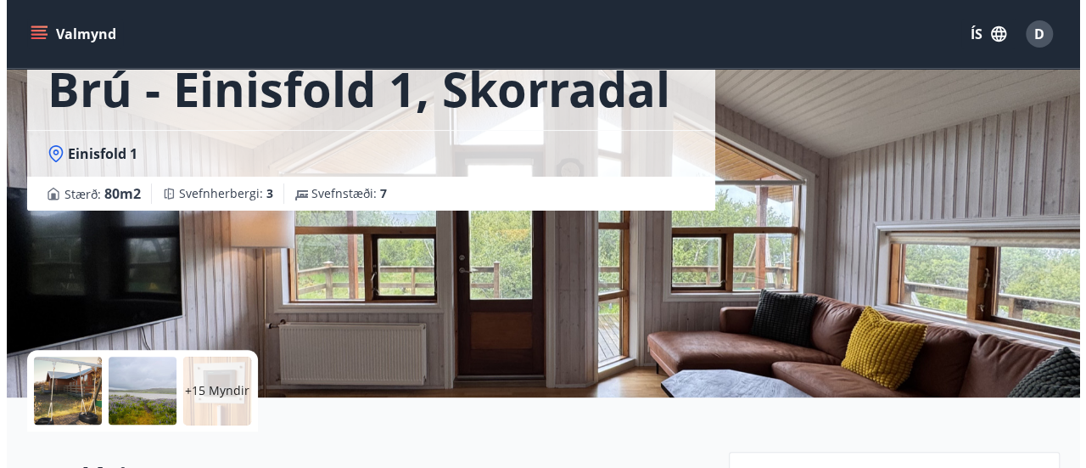
scroll to position [109, 0]
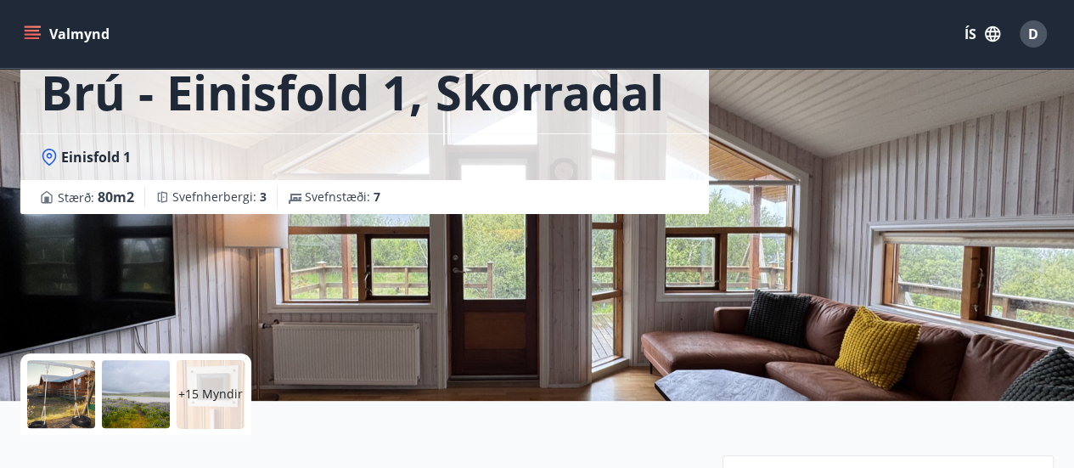
click at [208, 385] on p "+15 Myndir" at bounding box center [210, 393] width 64 height 17
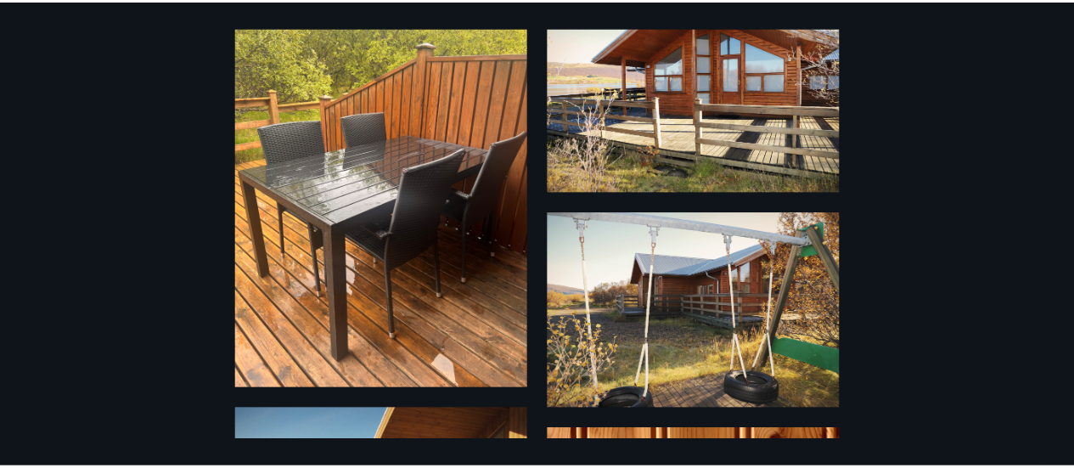
scroll to position [0, 0]
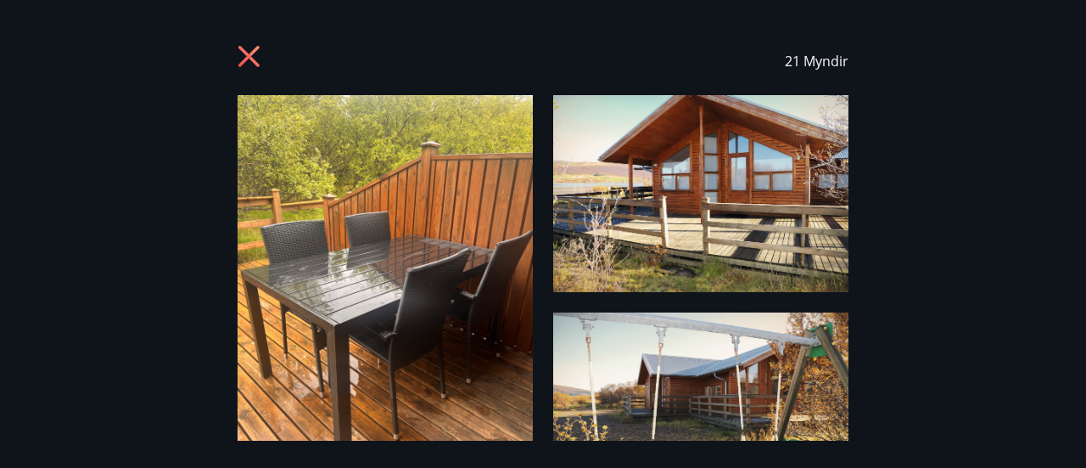
click at [251, 53] on icon at bounding box center [248, 56] width 21 height 21
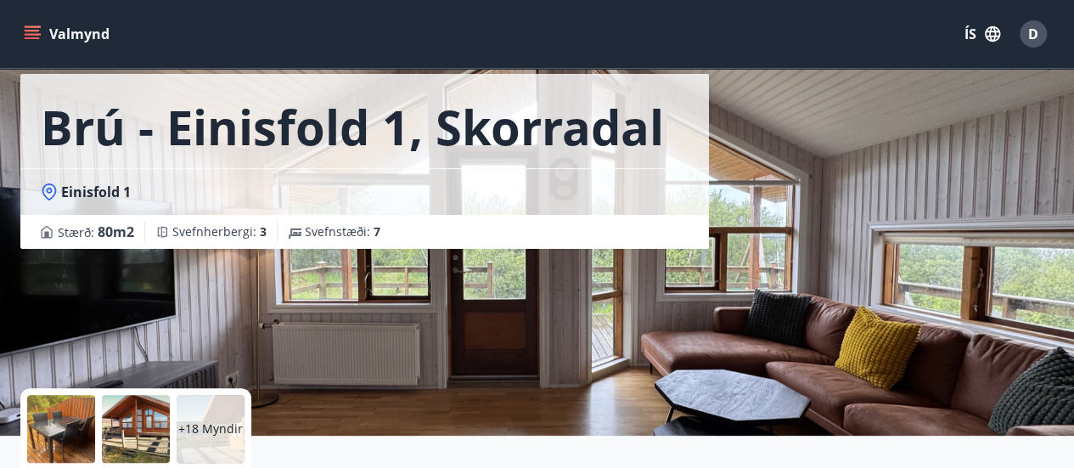
scroll to position [75, 0]
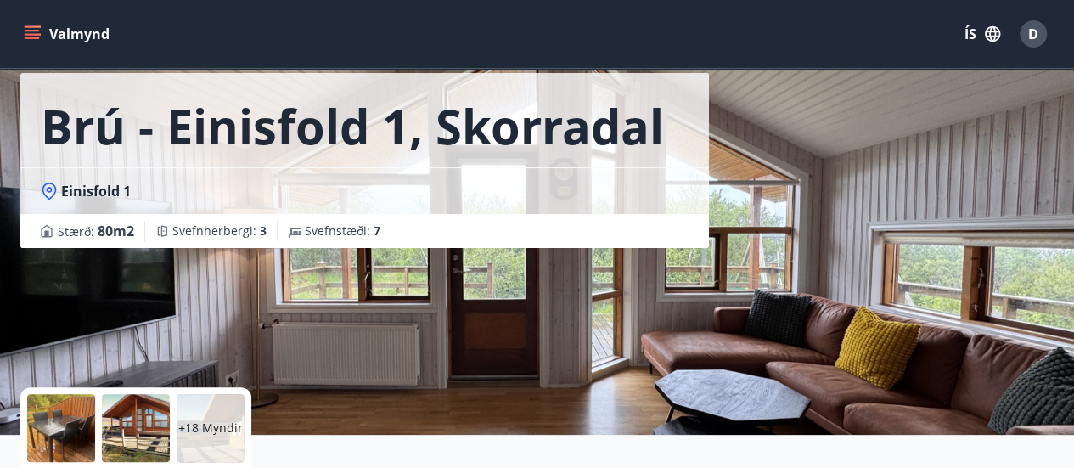
click at [232, 238] on span "Svefnherbergi : 3" at bounding box center [219, 230] width 94 height 17
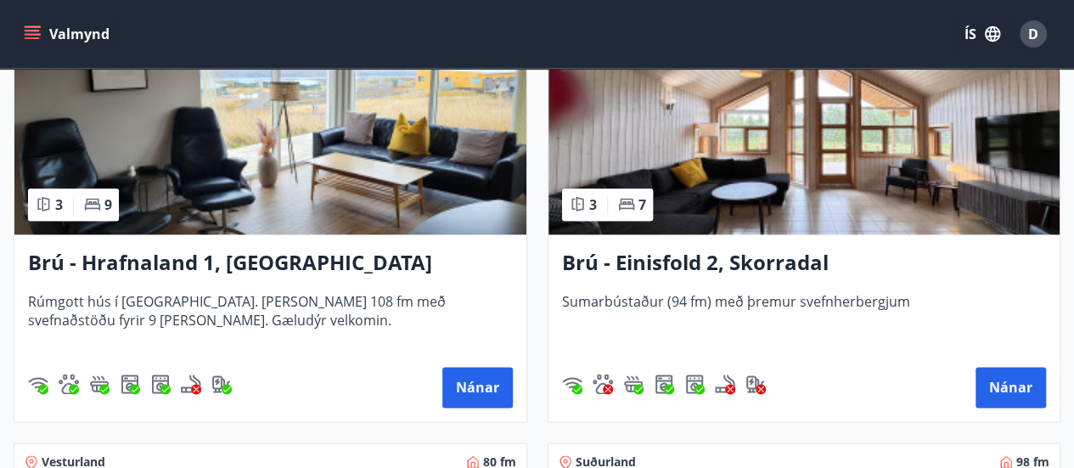
scroll to position [893, 0]
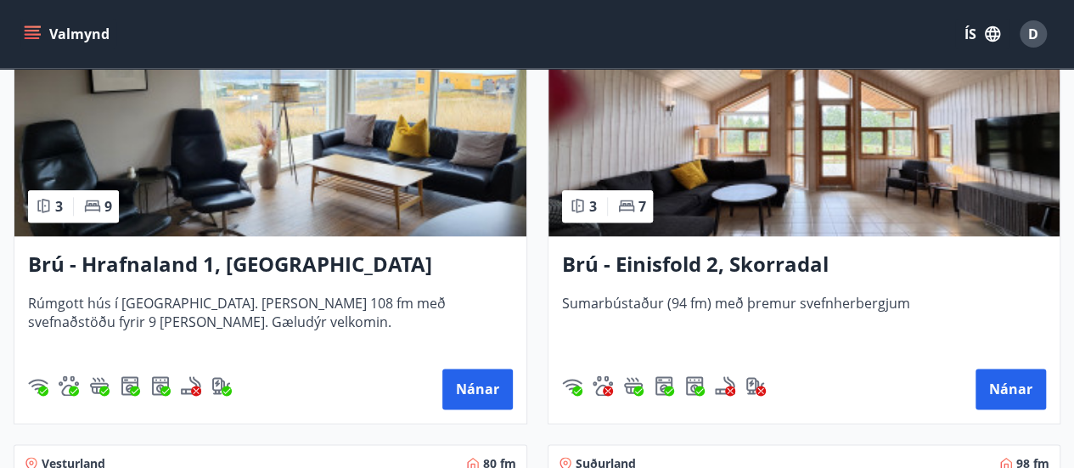
click at [715, 181] on img at bounding box center [804, 129] width 512 height 214
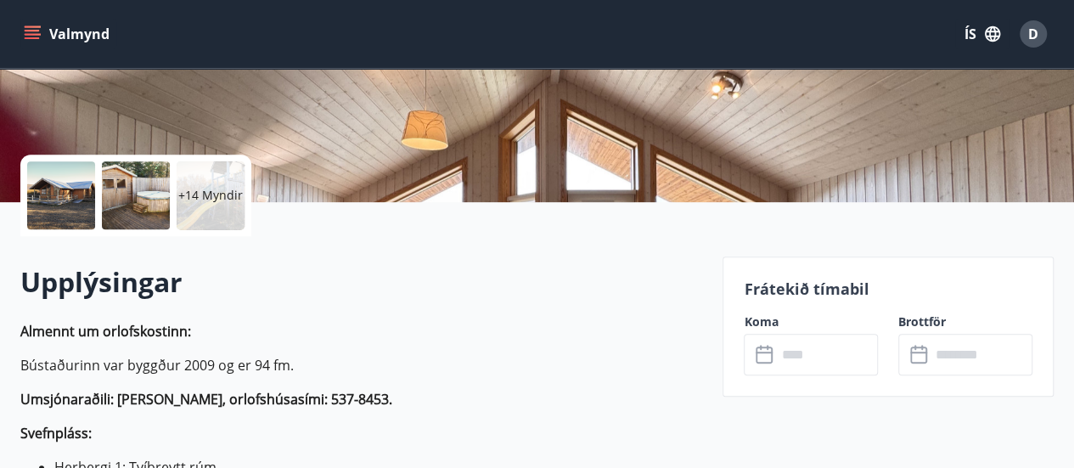
scroll to position [299, 0]
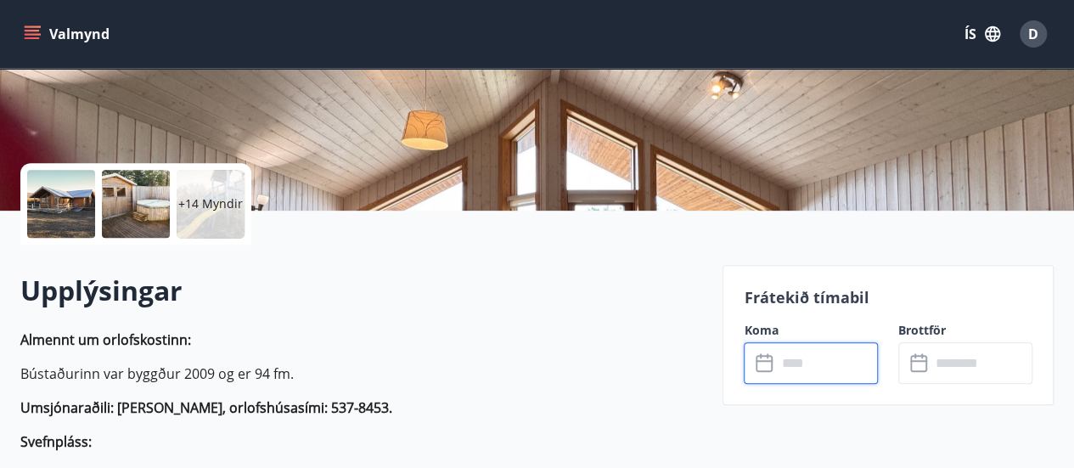
click at [794, 366] on input "text" at bounding box center [827, 363] width 102 height 42
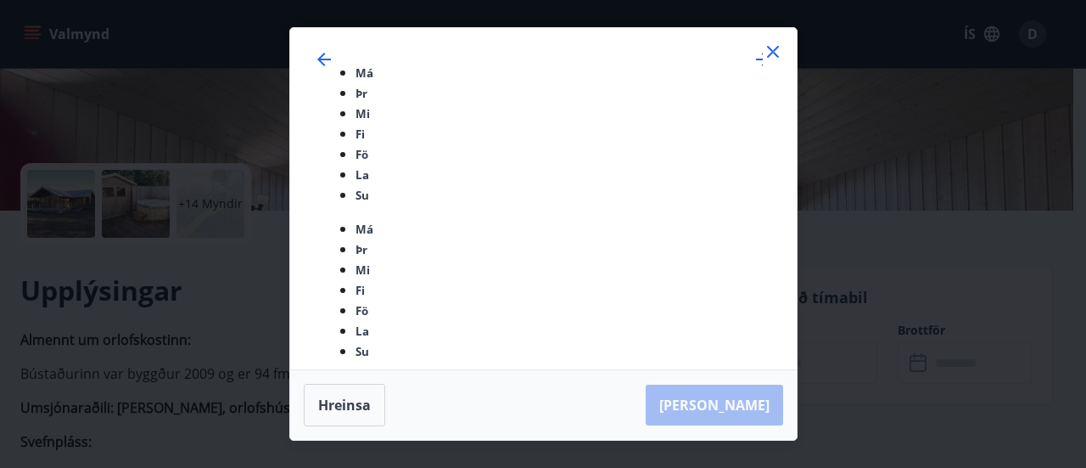
click at [773, 62] on icon at bounding box center [773, 52] width 20 height 20
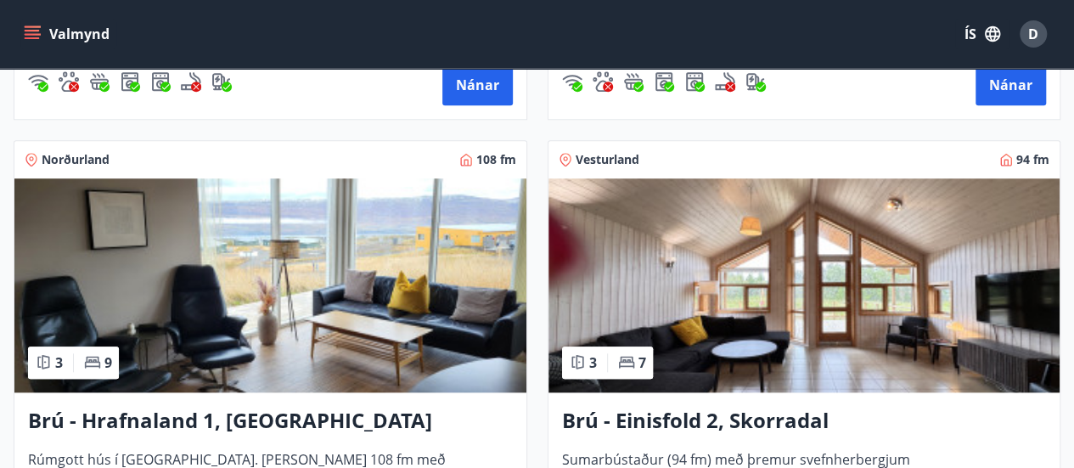
scroll to position [731, 0]
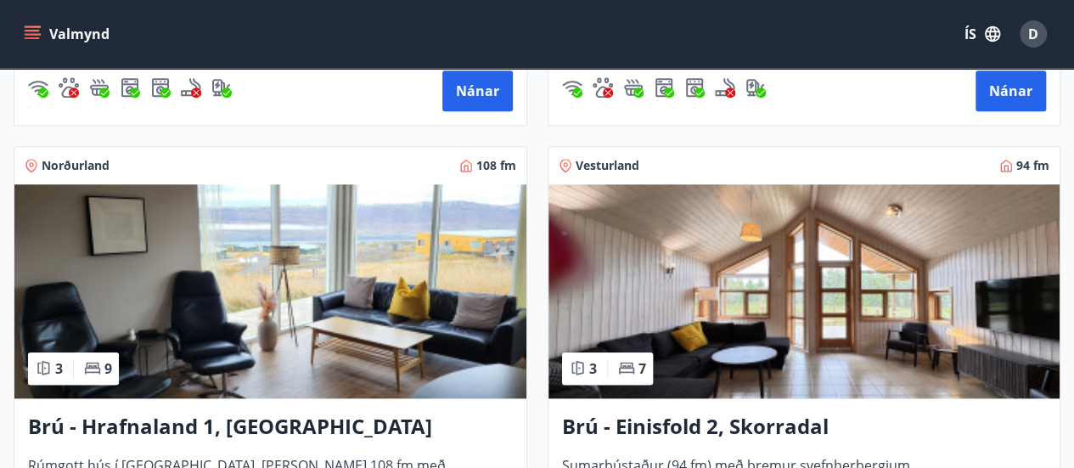
click at [628, 310] on img at bounding box center [804, 291] width 512 height 214
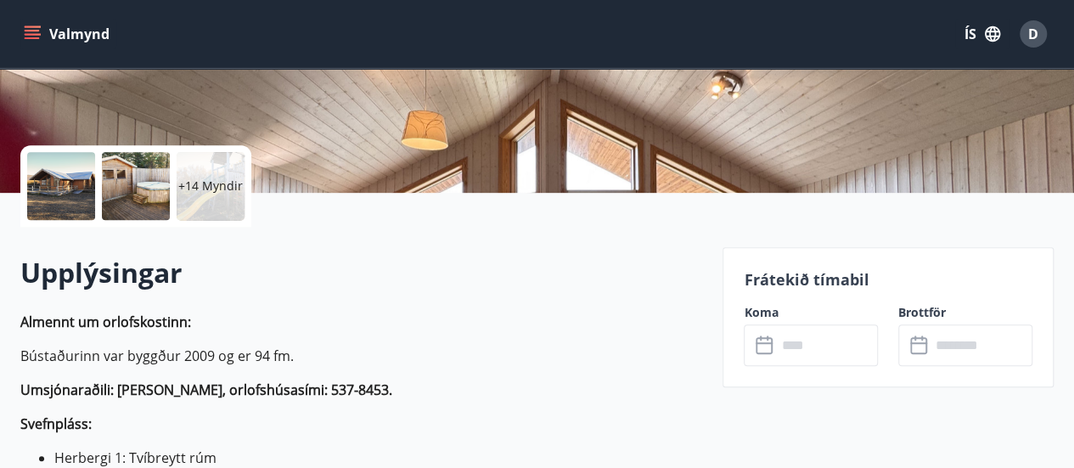
scroll to position [317, 0]
click at [794, 338] on input "text" at bounding box center [827, 344] width 102 height 42
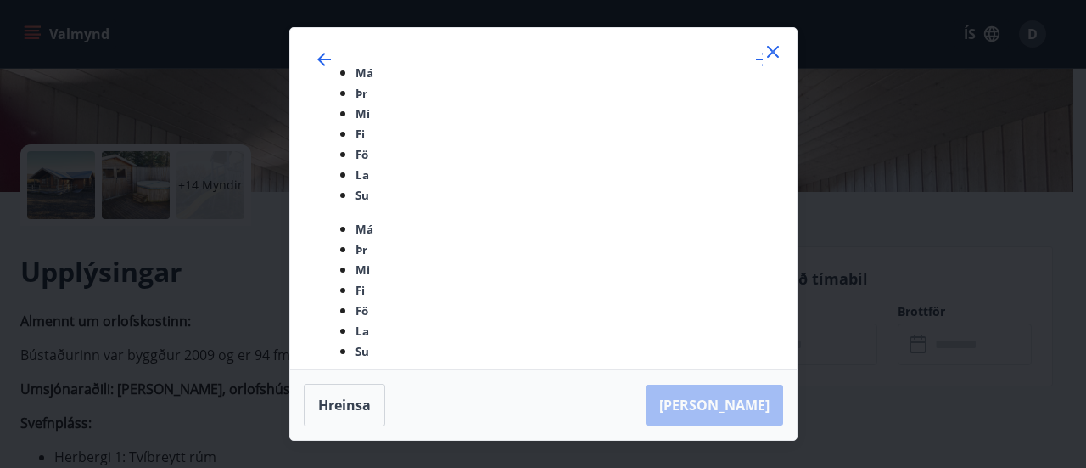
click at [770, 62] on icon at bounding box center [773, 52] width 20 height 20
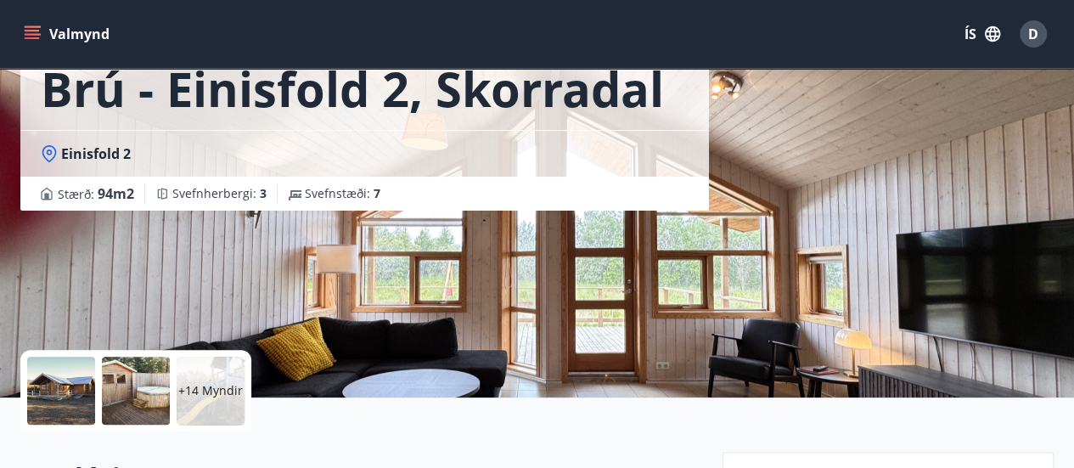
scroll to position [0, 0]
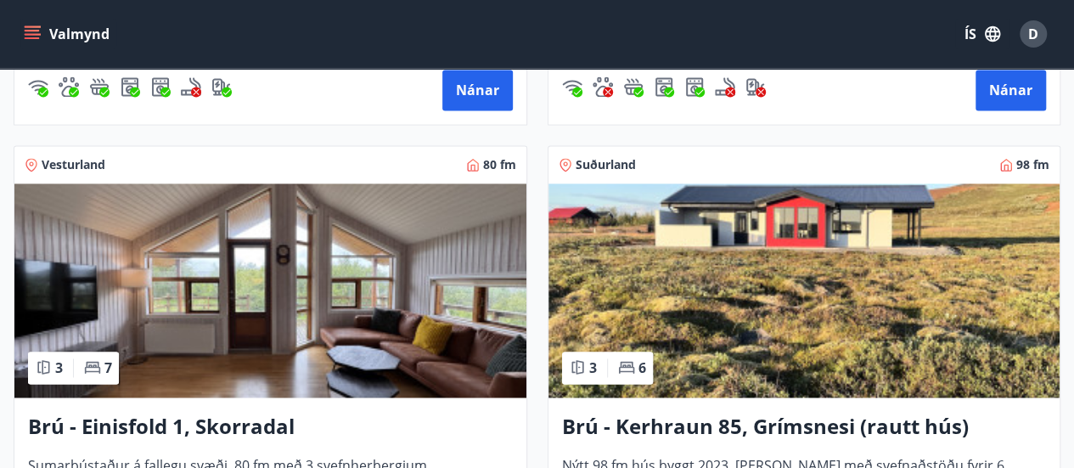
scroll to position [1192, 0]
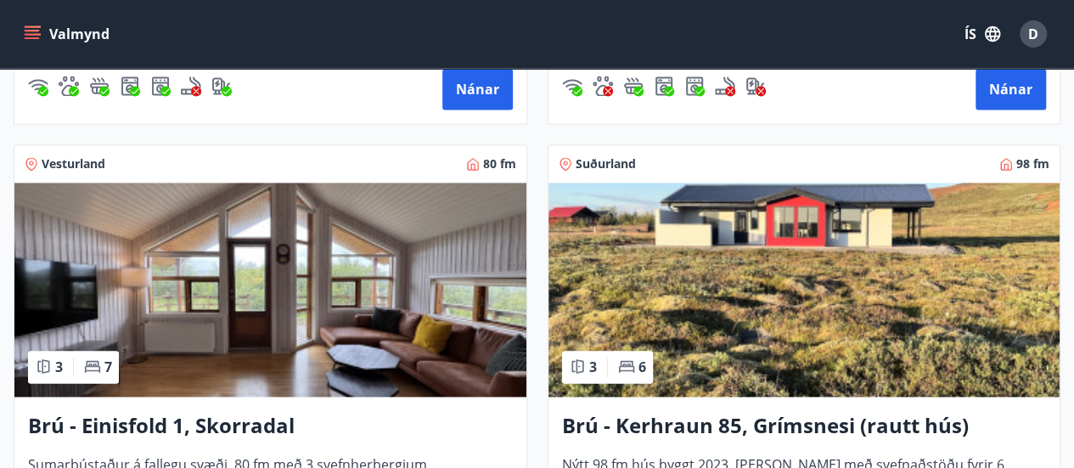
click at [744, 305] on img at bounding box center [804, 289] width 512 height 214
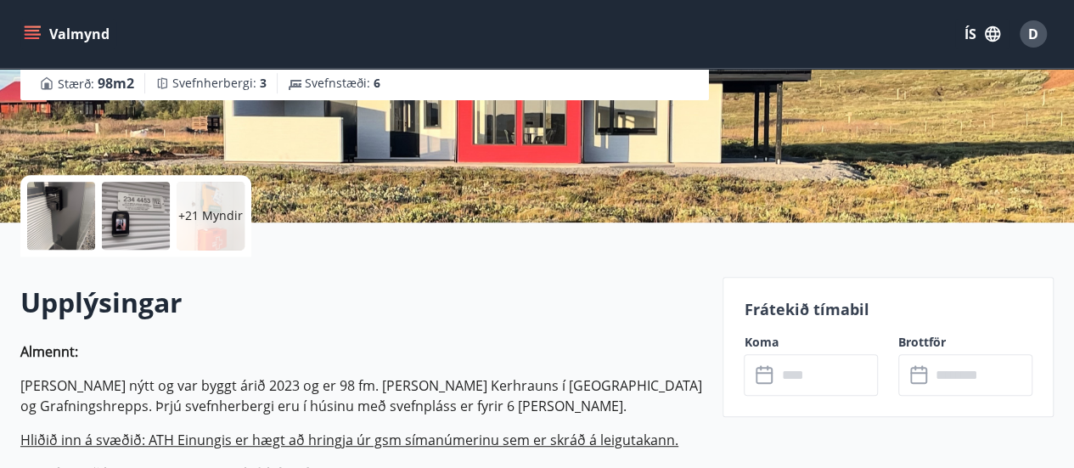
scroll to position [289, 0]
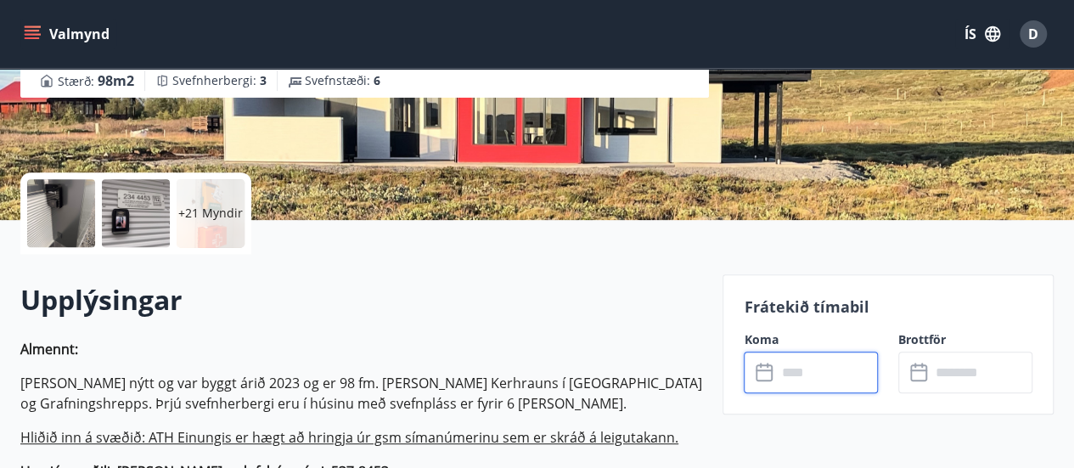
click at [792, 378] on input "text" at bounding box center [827, 372] width 102 height 42
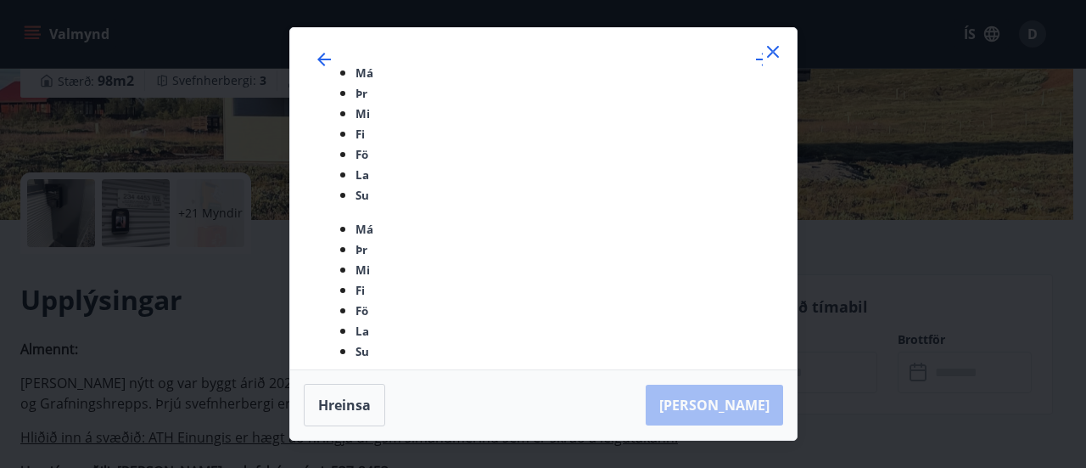
click at [777, 62] on icon at bounding box center [773, 52] width 20 height 20
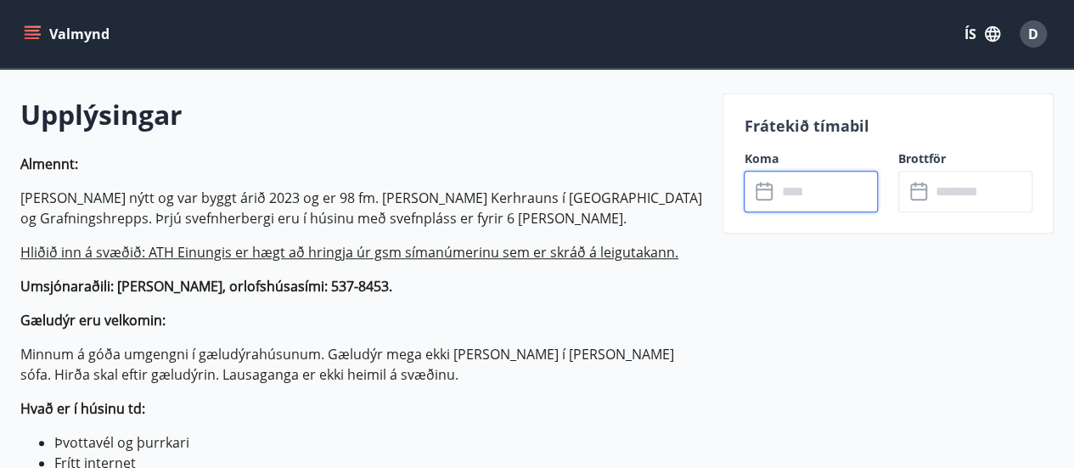
scroll to position [469, 0]
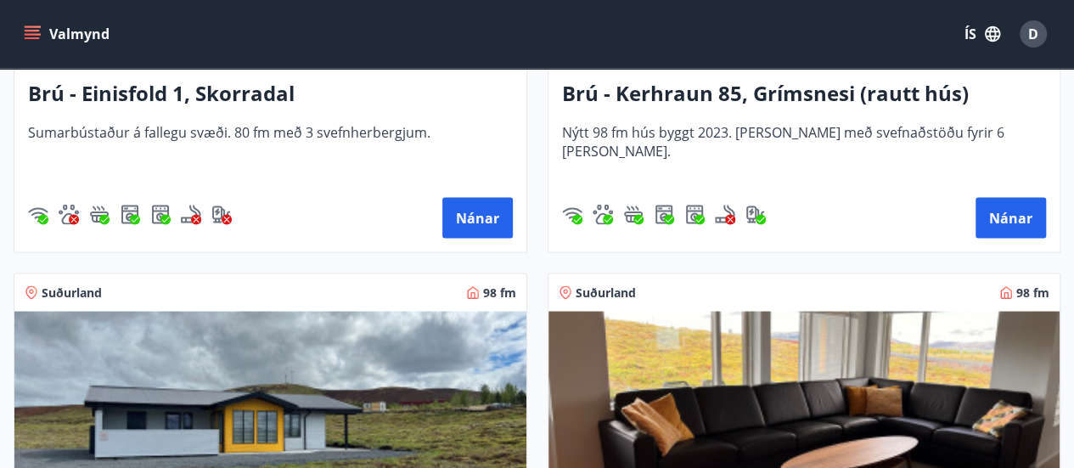
scroll to position [1523, 0]
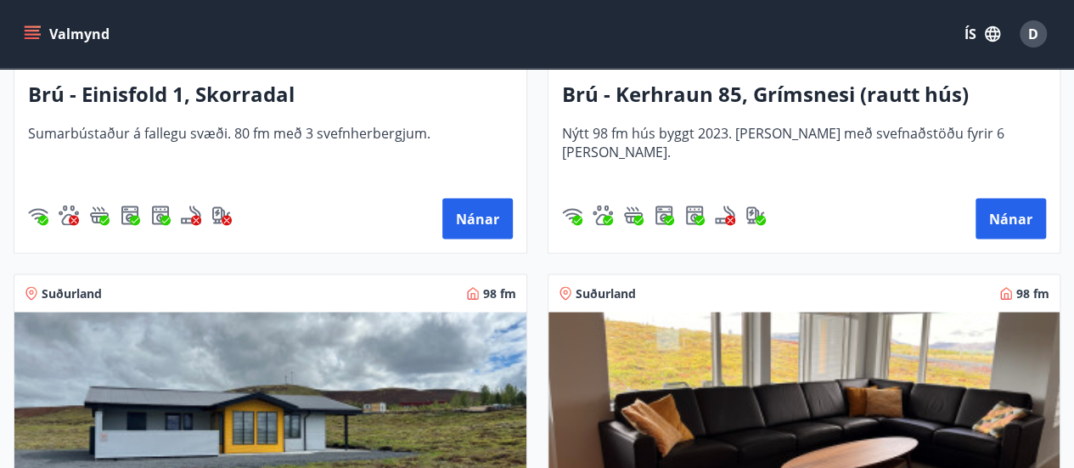
click at [370, 372] on img at bounding box center [270, 418] width 512 height 214
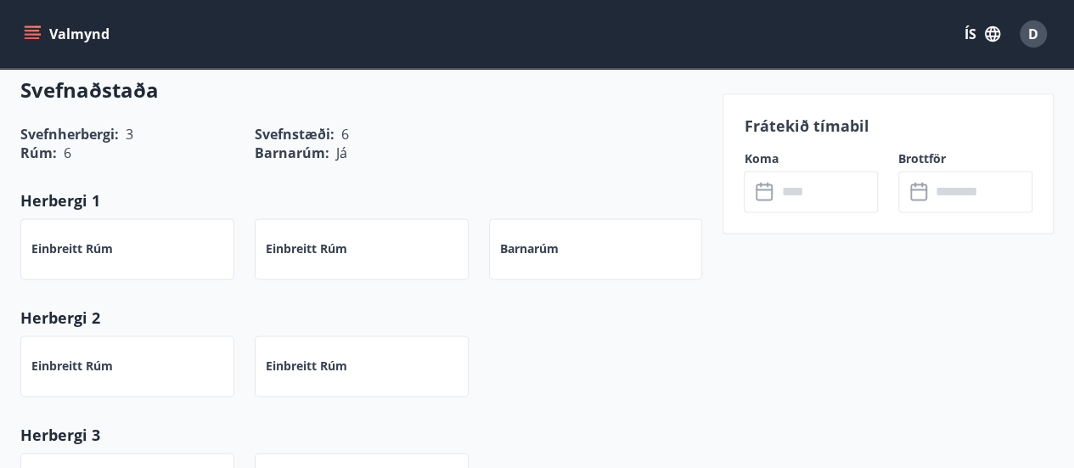
scroll to position [963, 0]
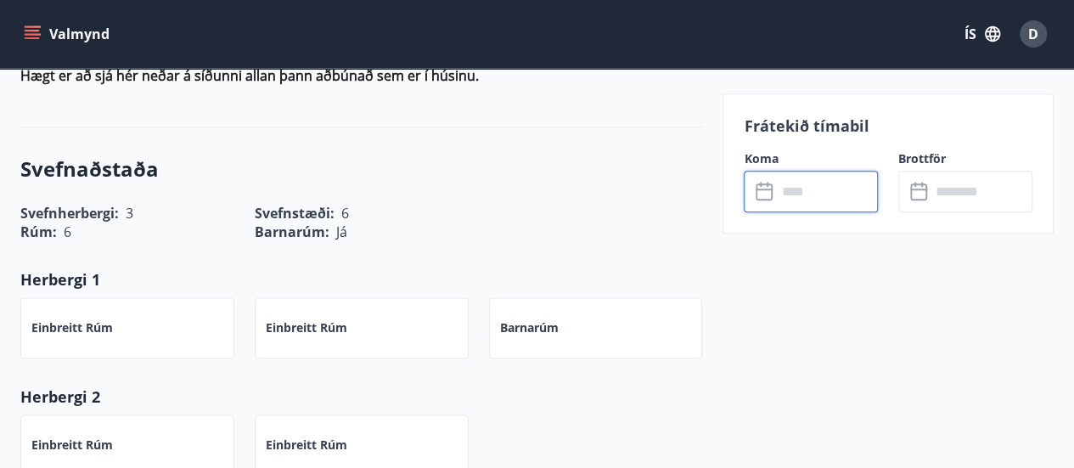
click at [810, 191] on input "text" at bounding box center [827, 192] width 102 height 42
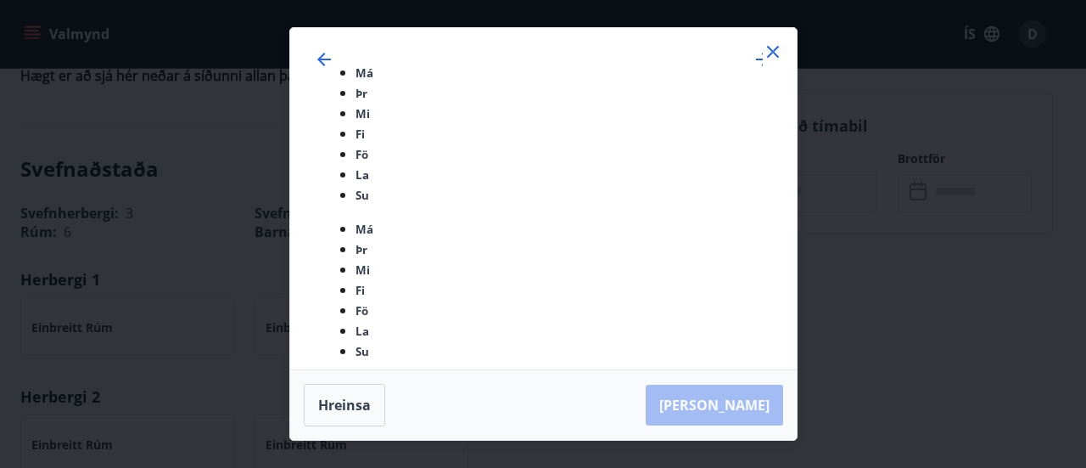
click at [776, 64] on div "Má Þr Mi Fi Fö La Su Má Þr Mi Fi Fö La Su [DATE] 1 2 3 4 5 6 7 8 9 10 11 12 13 …" at bounding box center [543, 198] width 507 height 341
click at [773, 62] on icon at bounding box center [773, 52] width 20 height 20
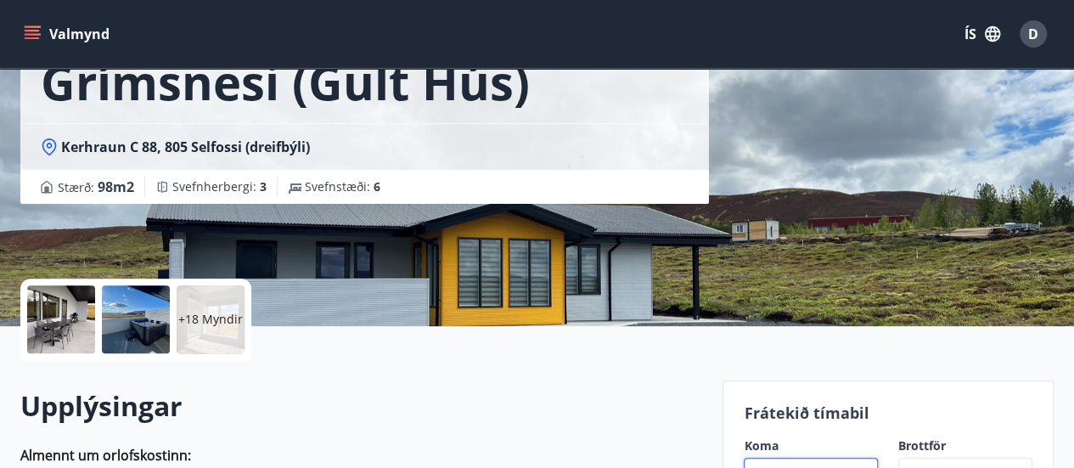
scroll to position [154, 0]
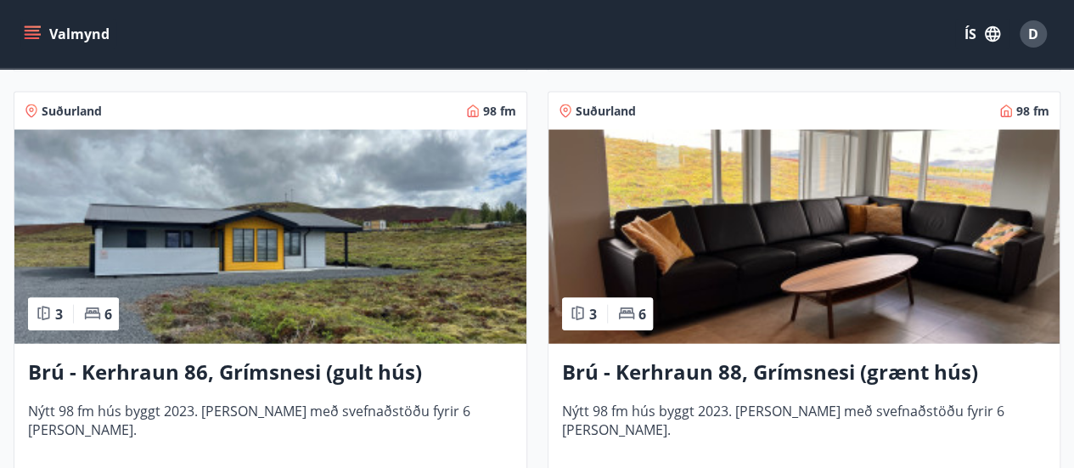
scroll to position [1861, 0]
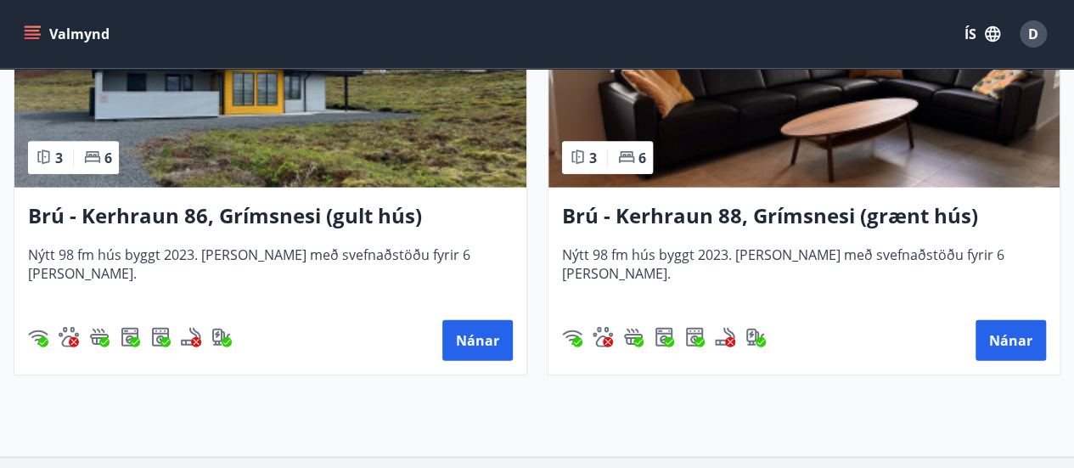
click at [742, 130] on img at bounding box center [804, 81] width 512 height 214
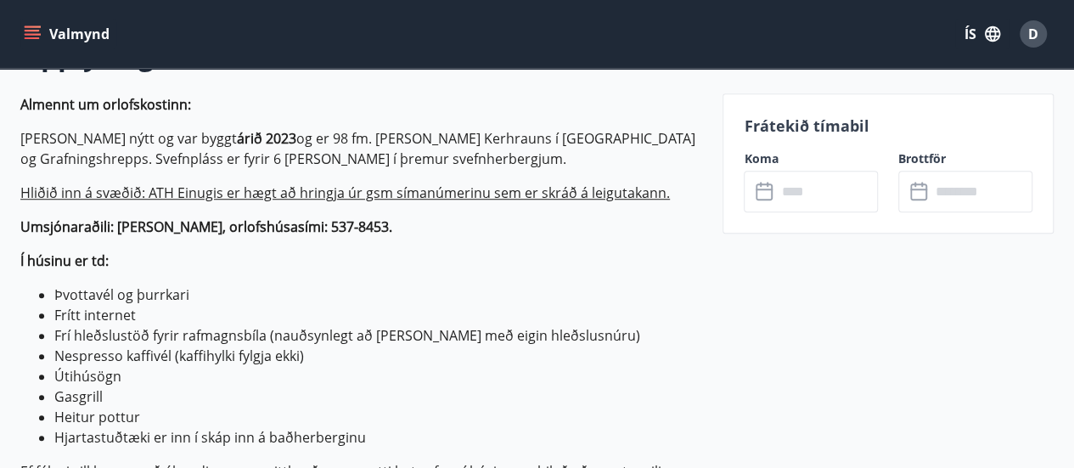
scroll to position [535, 0]
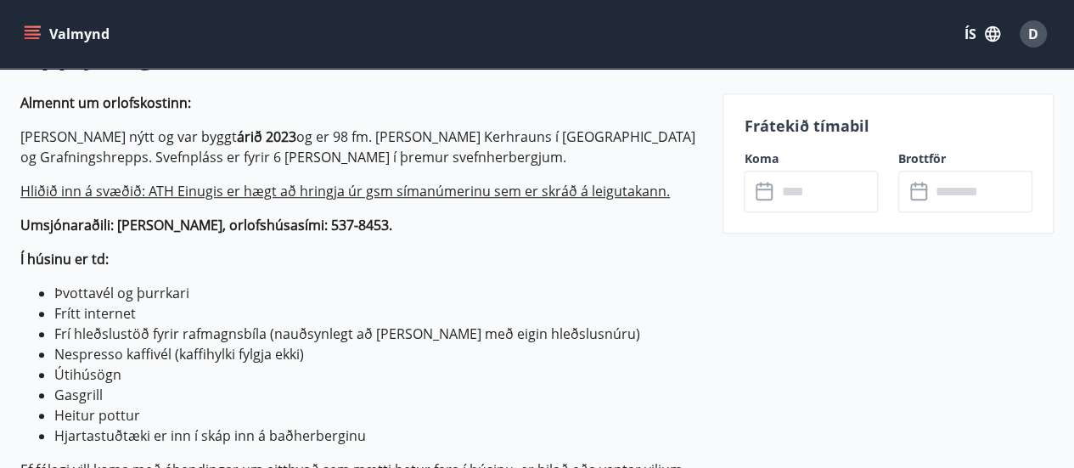
click at [767, 191] on icon at bounding box center [765, 192] width 20 height 20
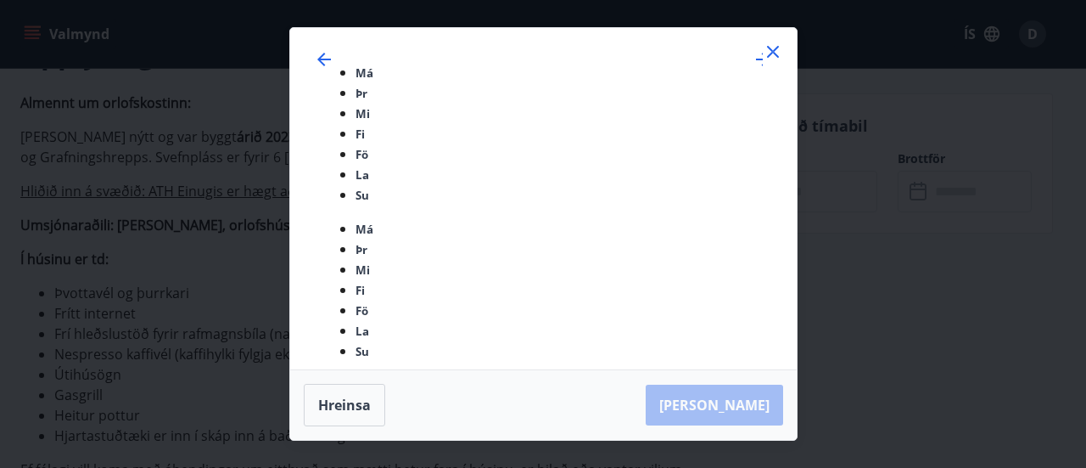
click at [767, 62] on icon at bounding box center [773, 52] width 20 height 20
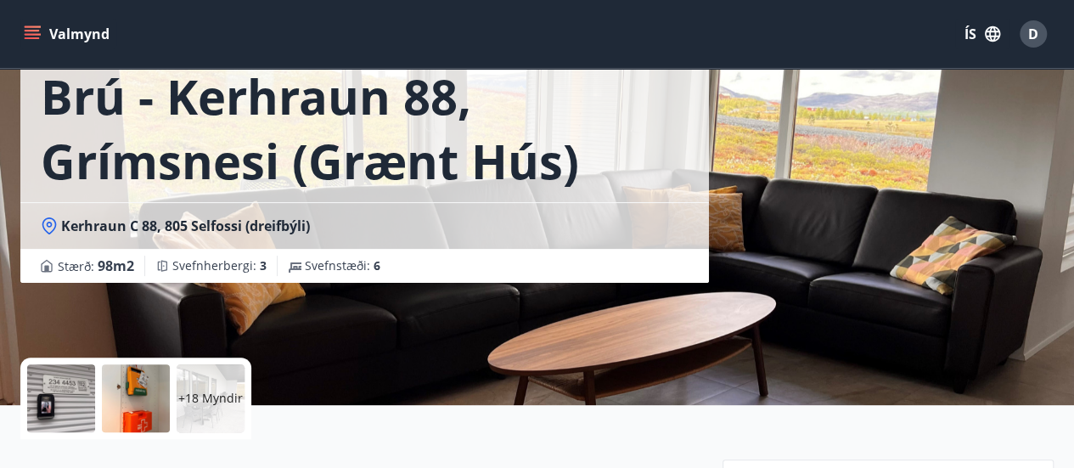
scroll to position [101, 0]
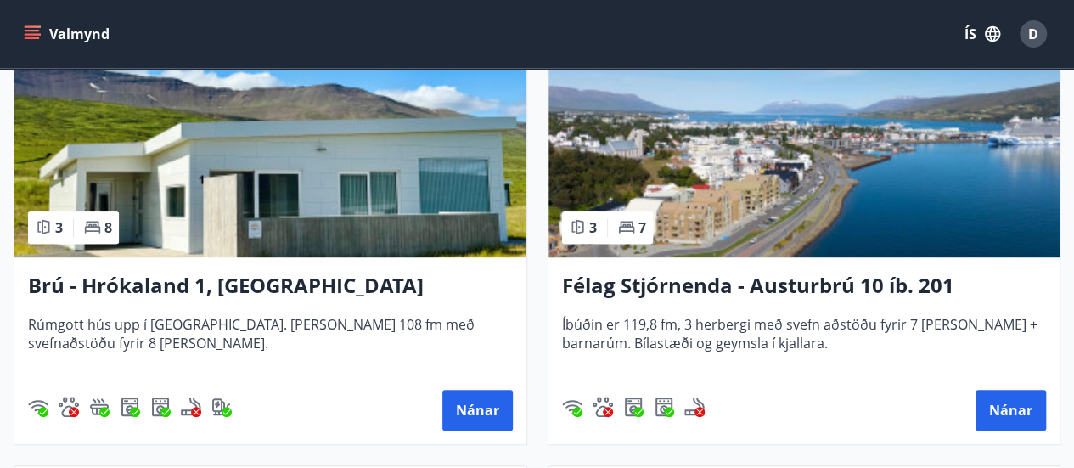
scroll to position [370, 0]
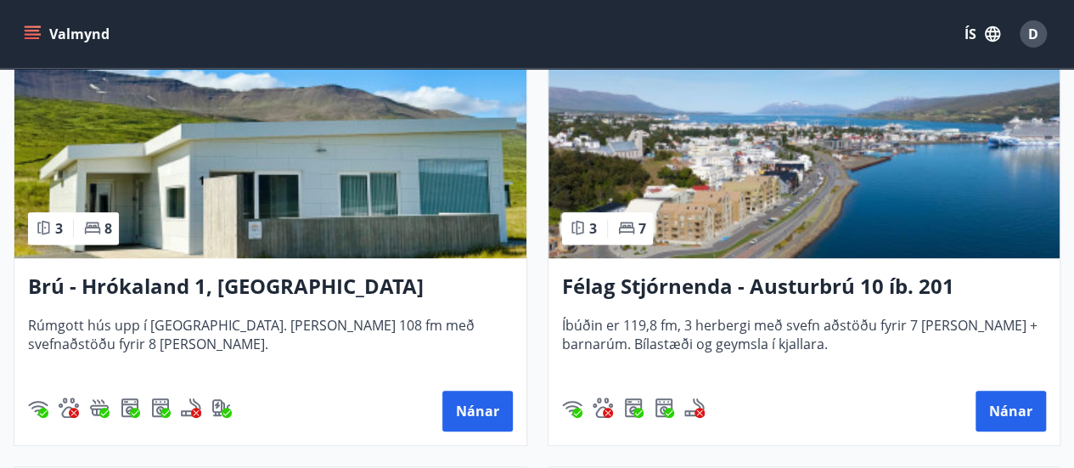
click at [806, 176] on img at bounding box center [804, 151] width 512 height 214
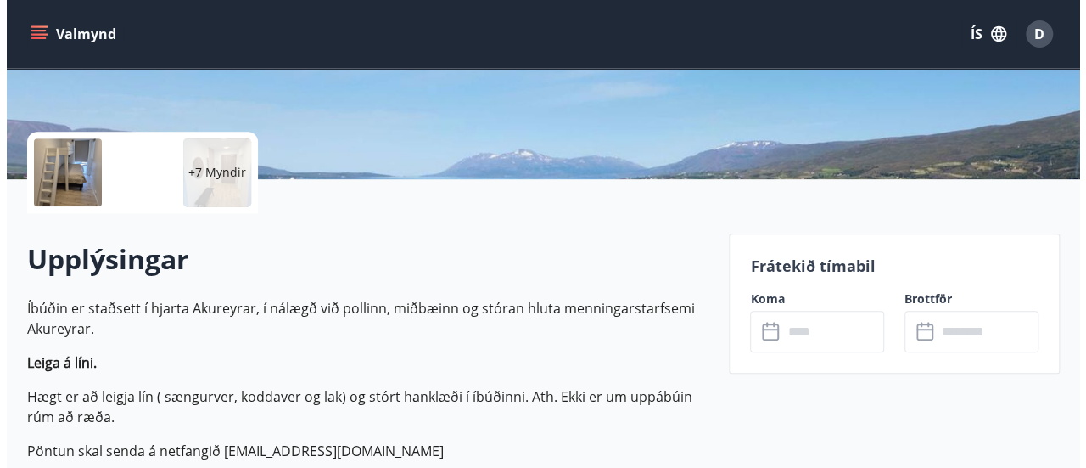
scroll to position [331, 0]
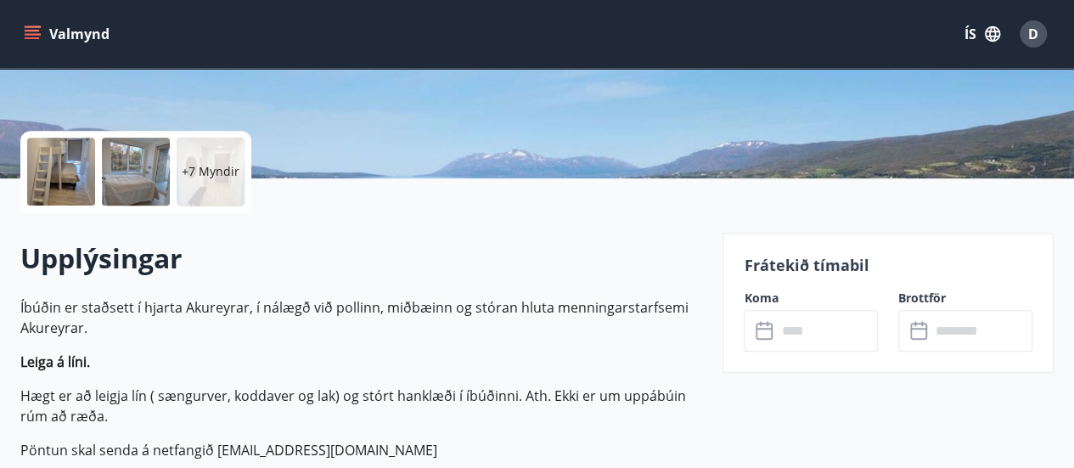
click at [212, 178] on p "+7 Myndir" at bounding box center [211, 171] width 58 height 17
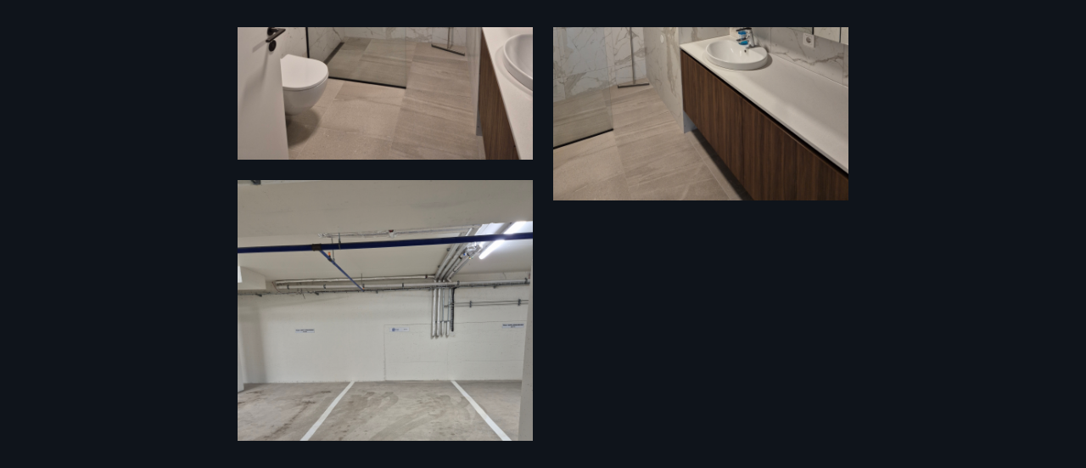
scroll to position [2476, 0]
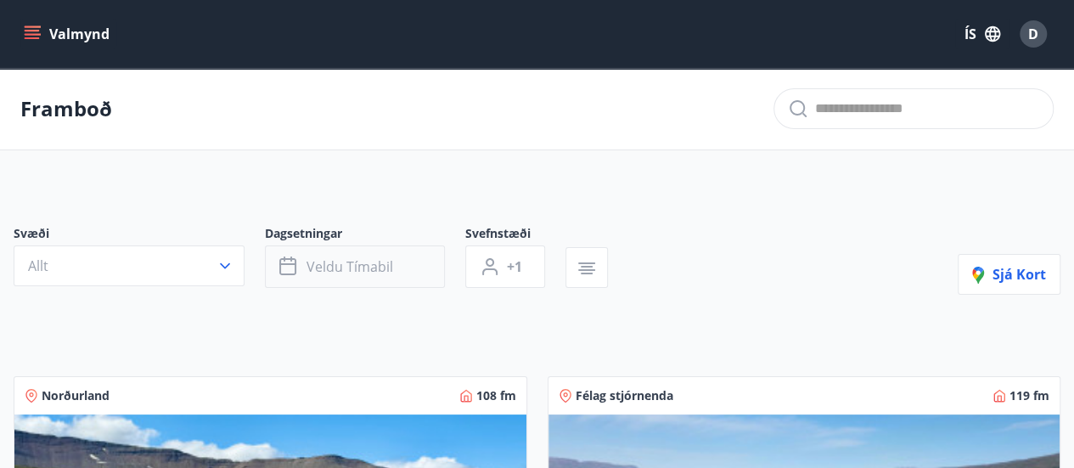
click at [346, 258] on span "Veldu tímabil" at bounding box center [349, 266] width 87 height 19
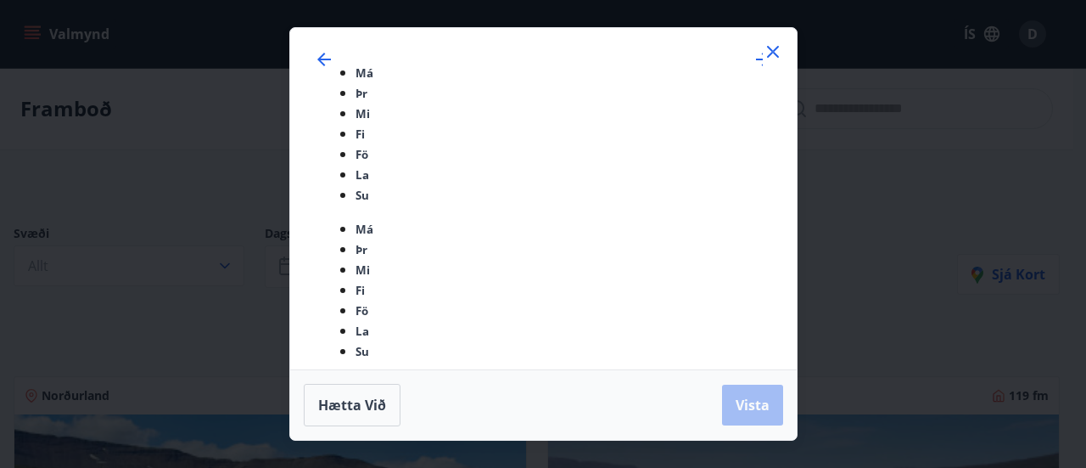
click at [774, 58] on icon at bounding box center [773, 52] width 12 height 12
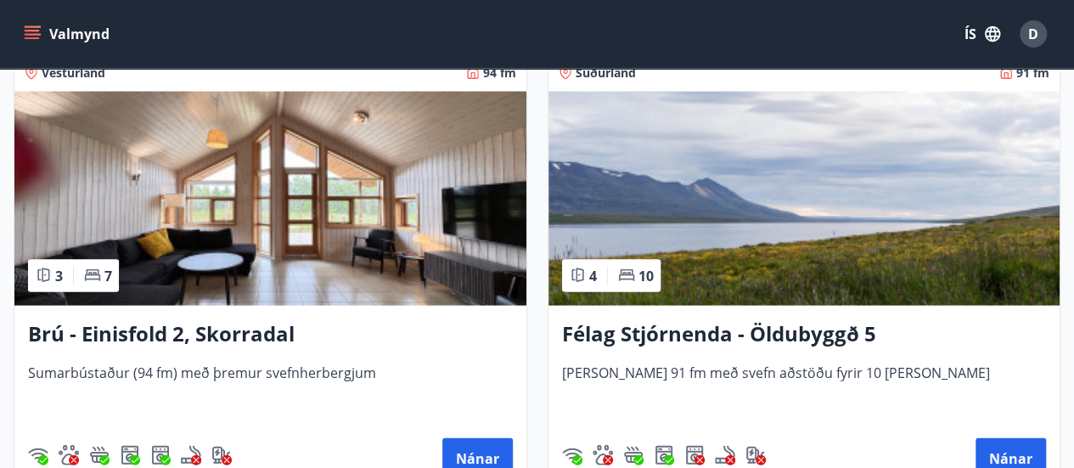
scroll to position [1703, 0]
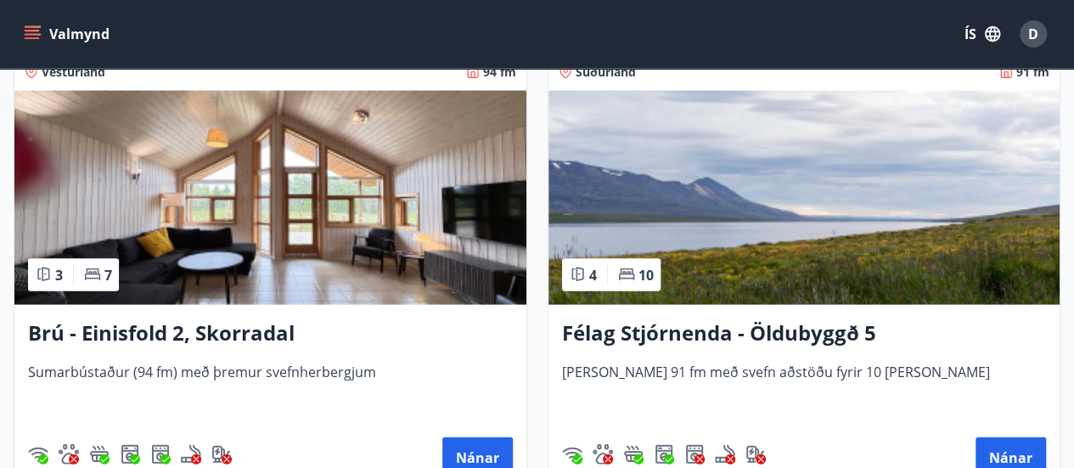
click at [769, 217] on img at bounding box center [804, 198] width 512 height 214
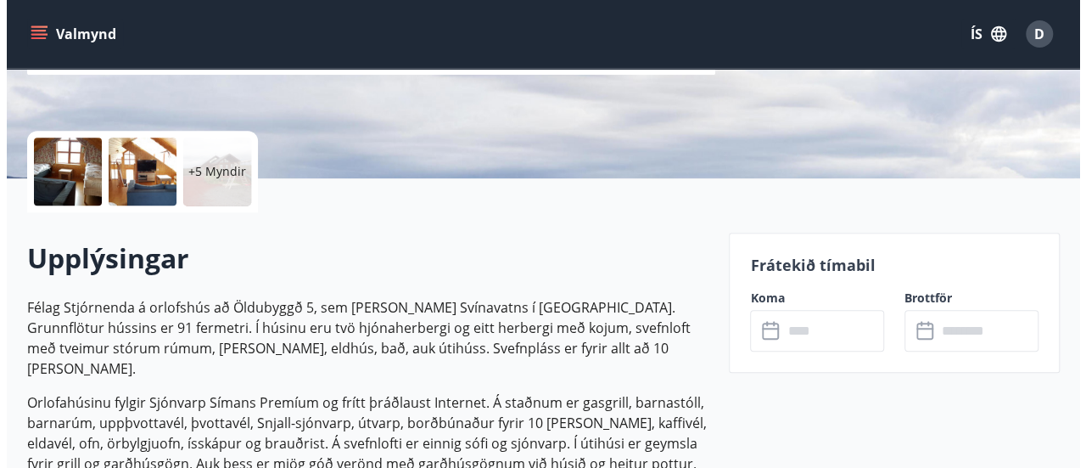
scroll to position [328, 0]
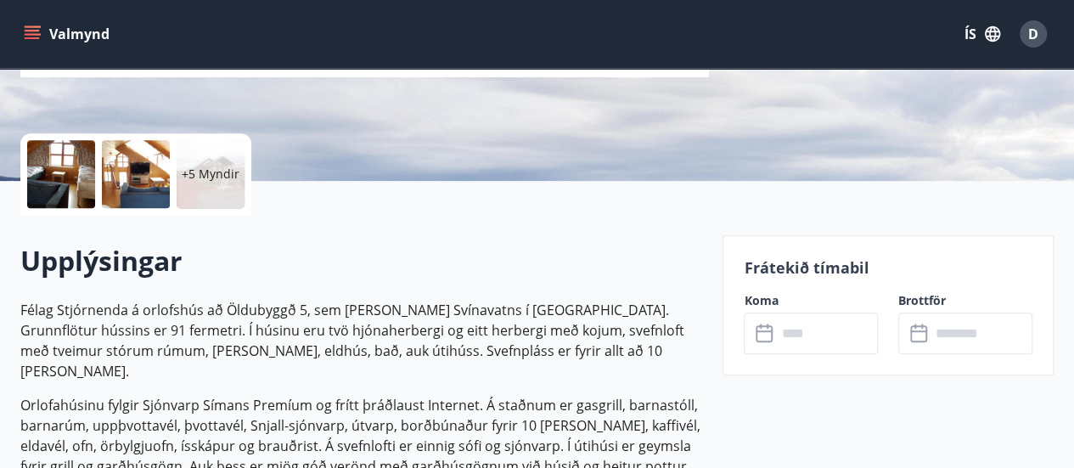
click at [199, 171] on p "+5 Myndir" at bounding box center [211, 173] width 58 height 17
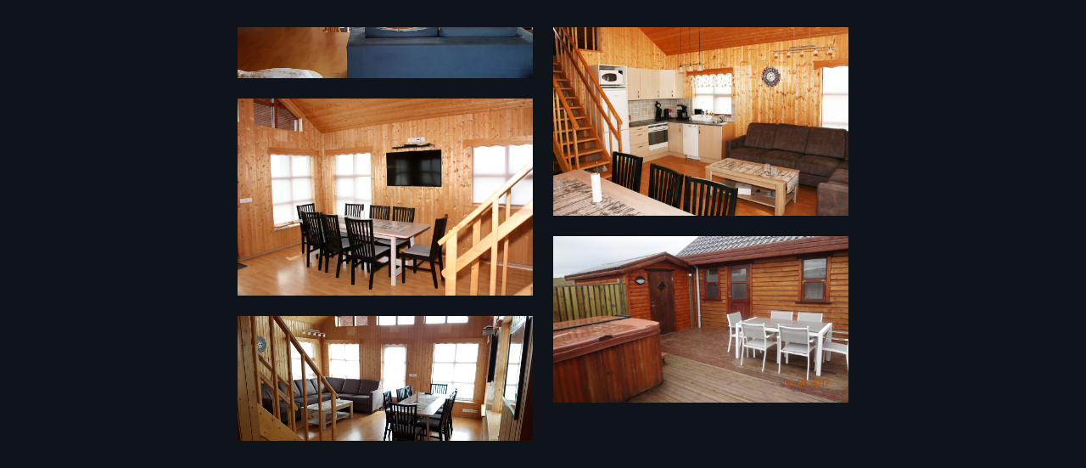
scroll to position [1146, 0]
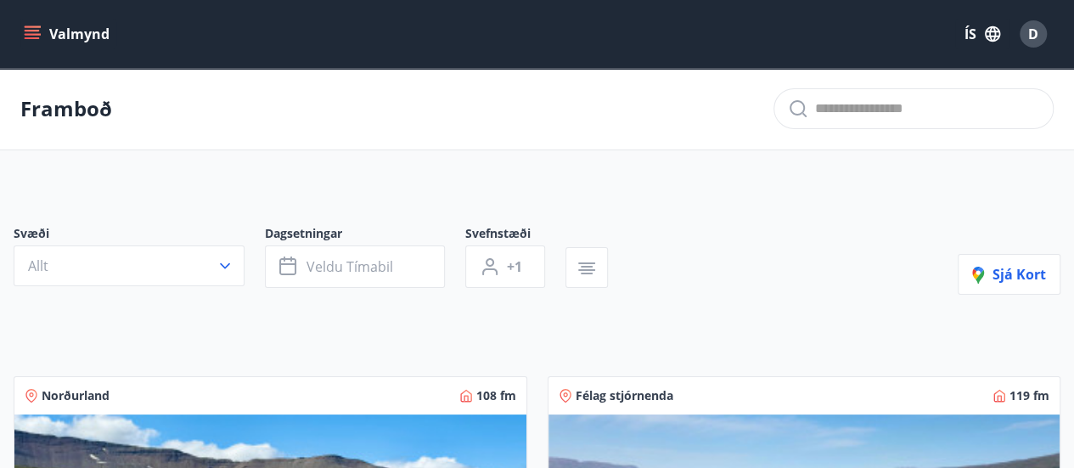
scroll to position [1, 0]
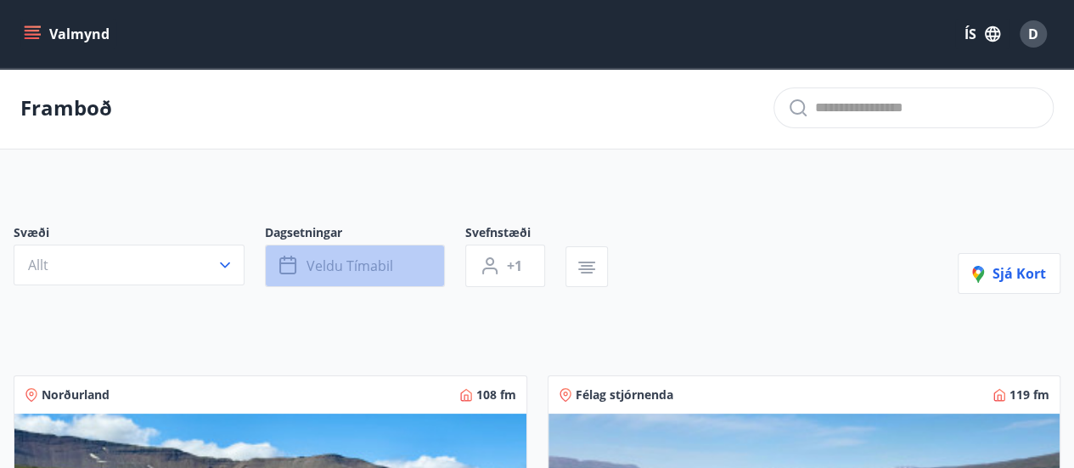
click at [306, 267] on button "Veldu tímabil" at bounding box center [355, 265] width 180 height 42
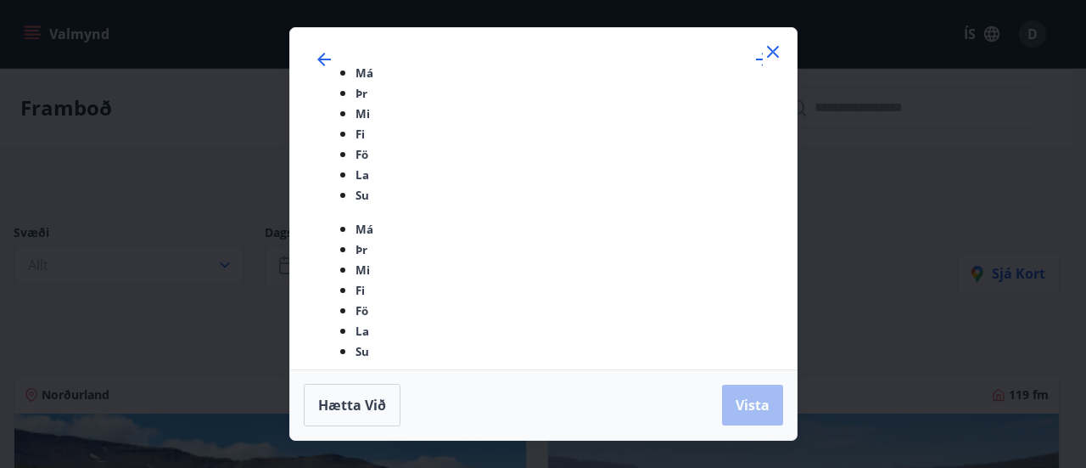
click at [775, 62] on icon at bounding box center [773, 52] width 20 height 20
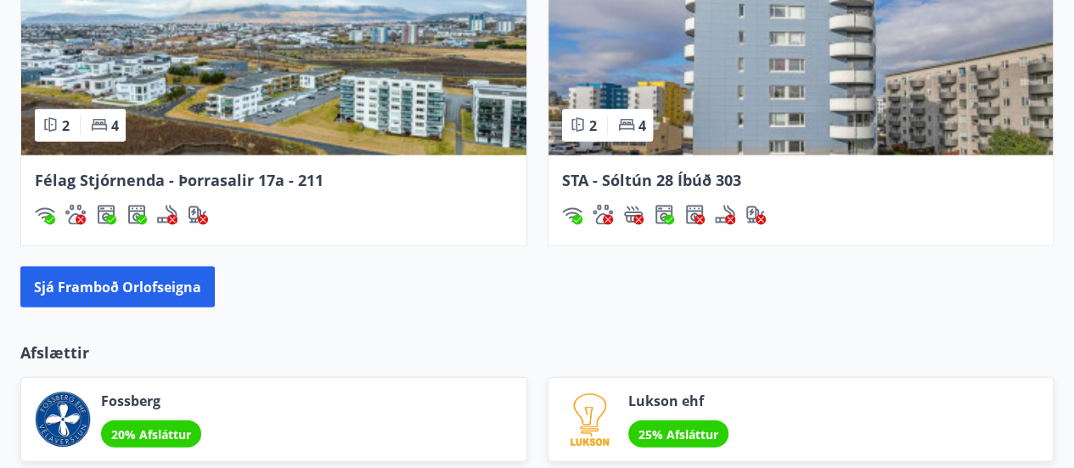
scroll to position [1733, 0]
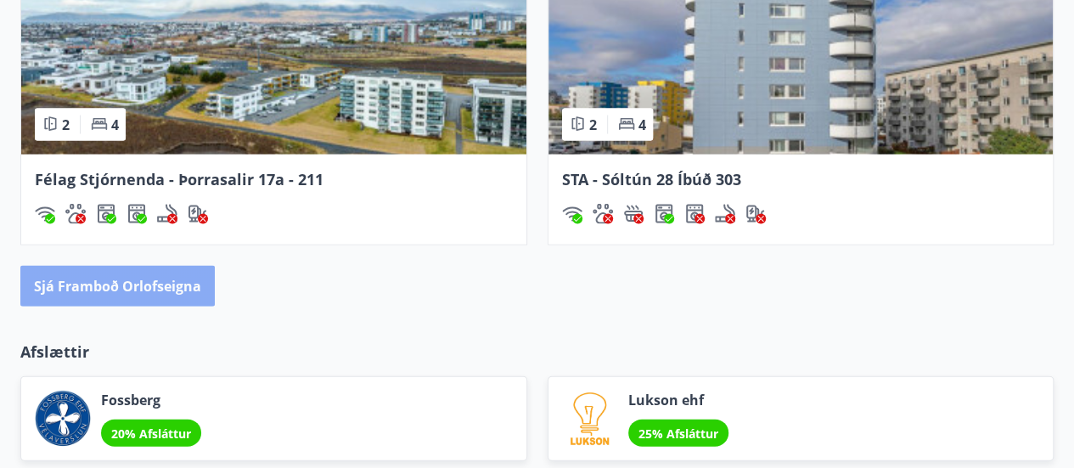
click at [148, 272] on button "Sjá framboð orlofseigna" at bounding box center [117, 286] width 194 height 41
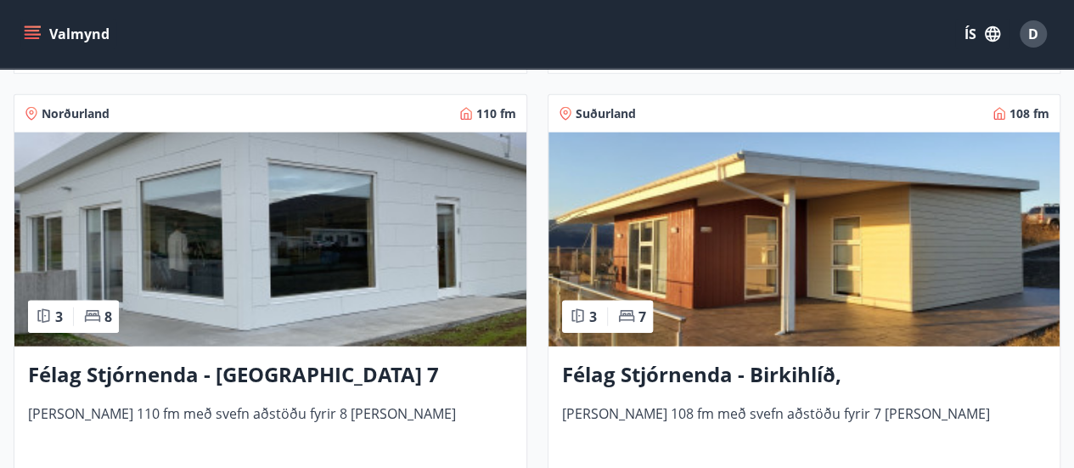
scroll to position [5330, 0]
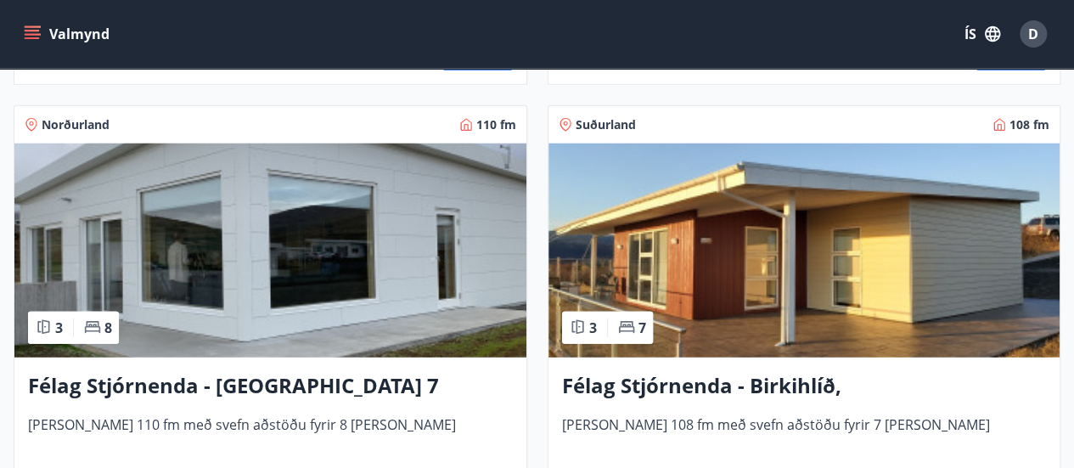
click at [219, 227] on img at bounding box center [270, 250] width 512 height 214
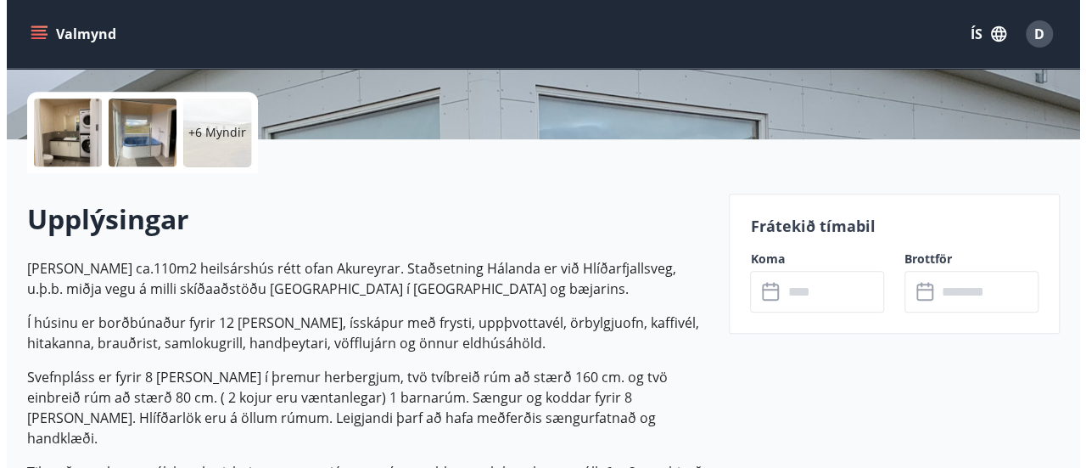
scroll to position [372, 0]
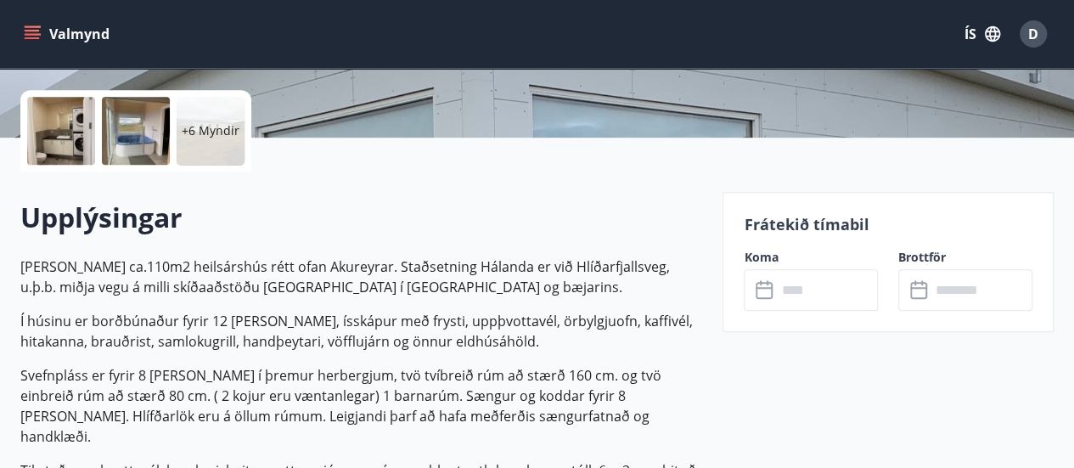
click at [214, 128] on p "+6 Myndir" at bounding box center [211, 130] width 58 height 17
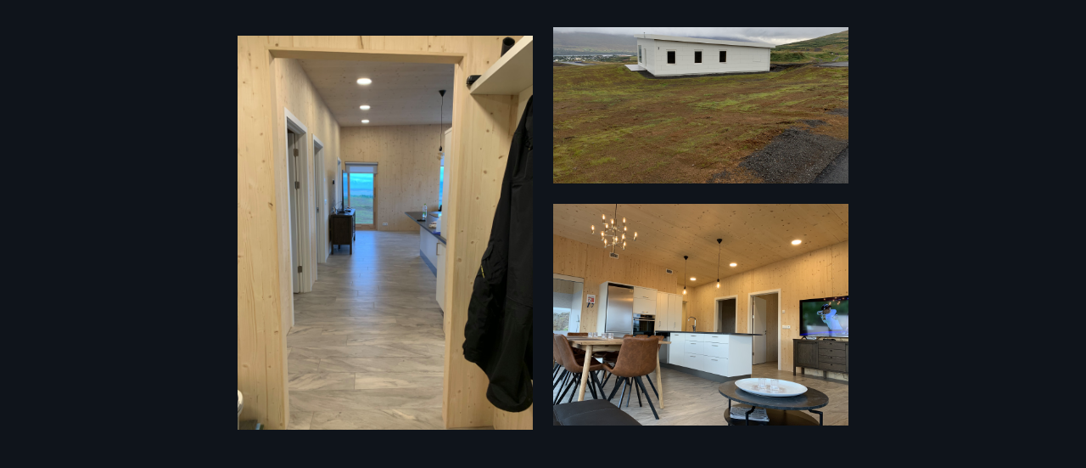
scroll to position [997, 0]
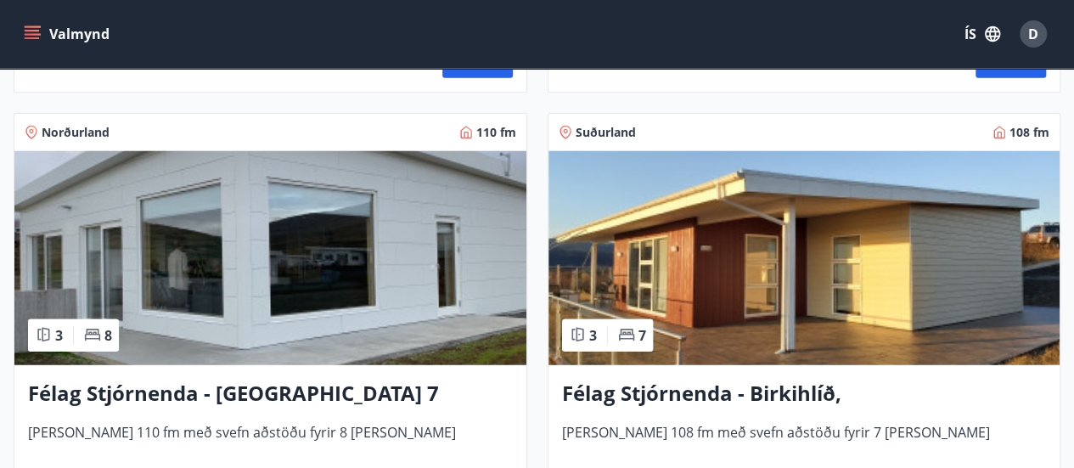
scroll to position [5323, 0]
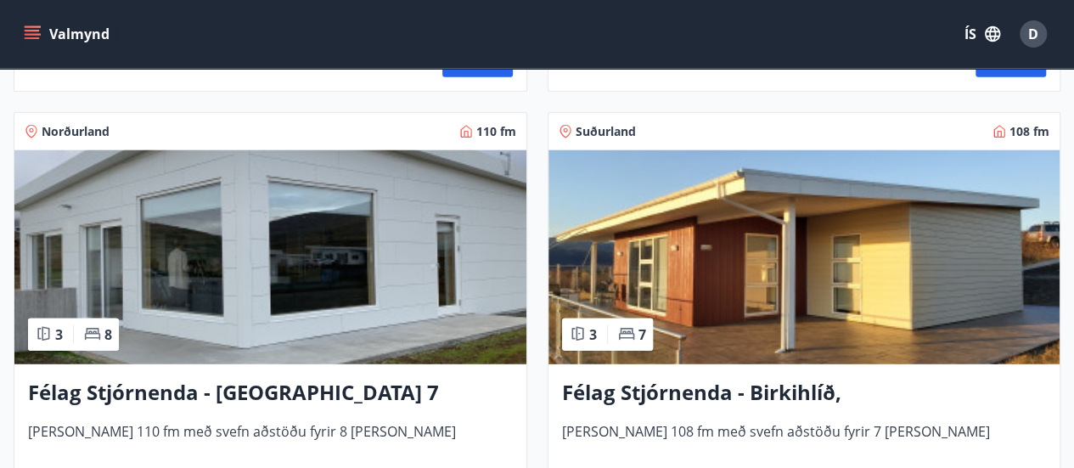
click at [255, 257] on img at bounding box center [270, 257] width 512 height 214
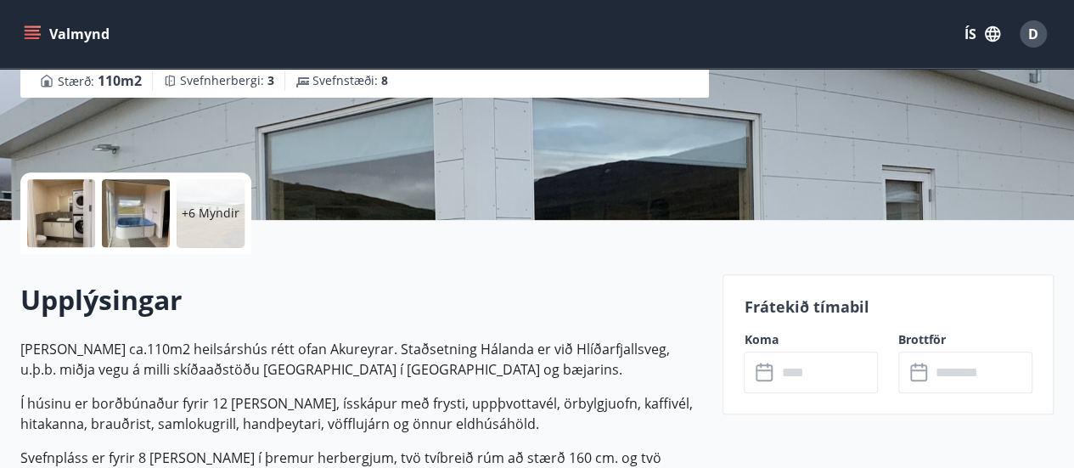
scroll to position [290, 0]
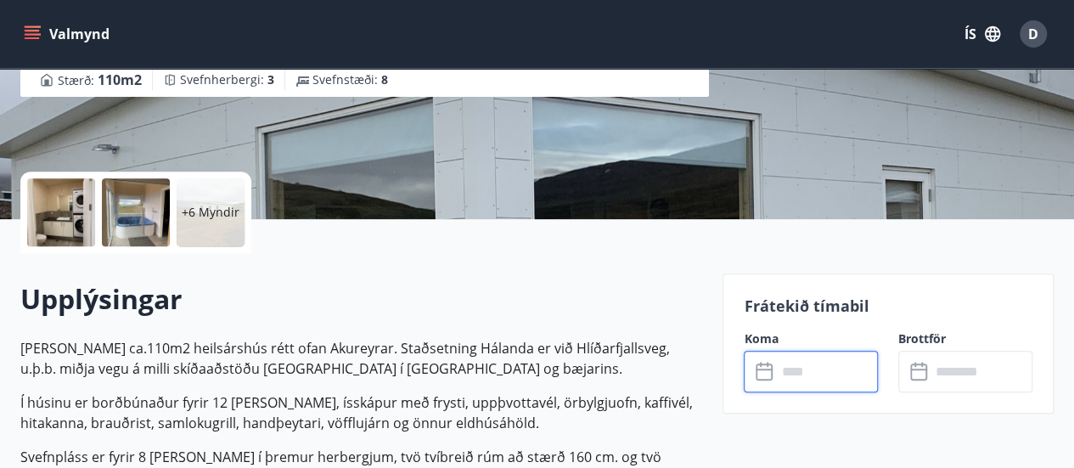
click at [793, 375] on input "text" at bounding box center [827, 371] width 102 height 42
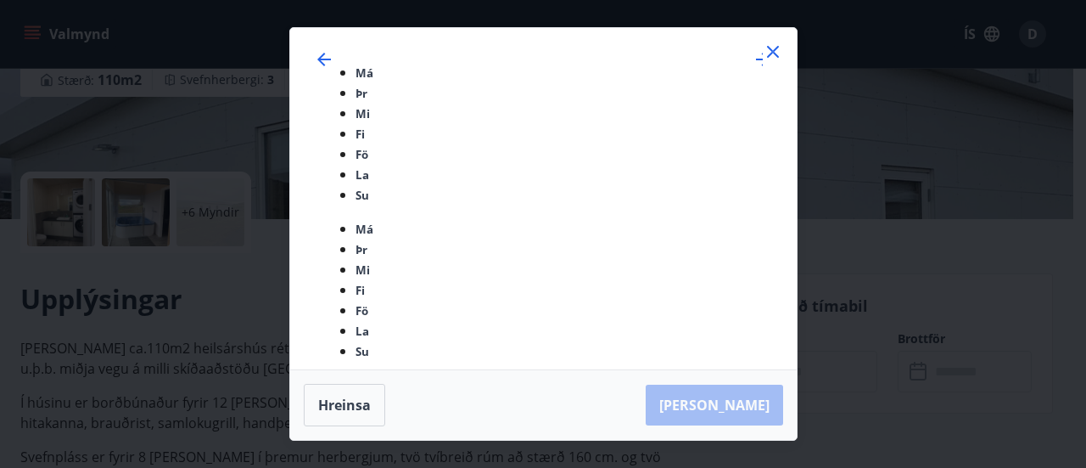
click at [770, 62] on icon at bounding box center [773, 52] width 20 height 20
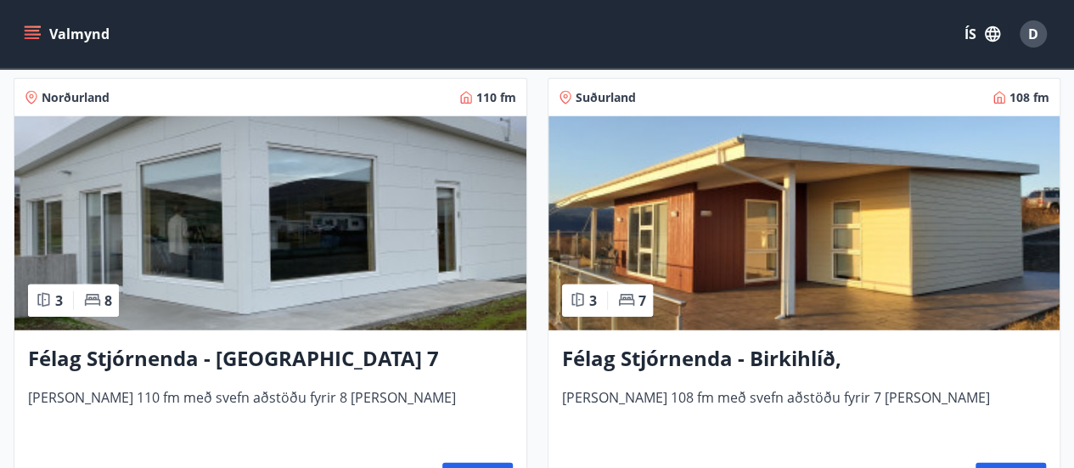
scroll to position [5356, 0]
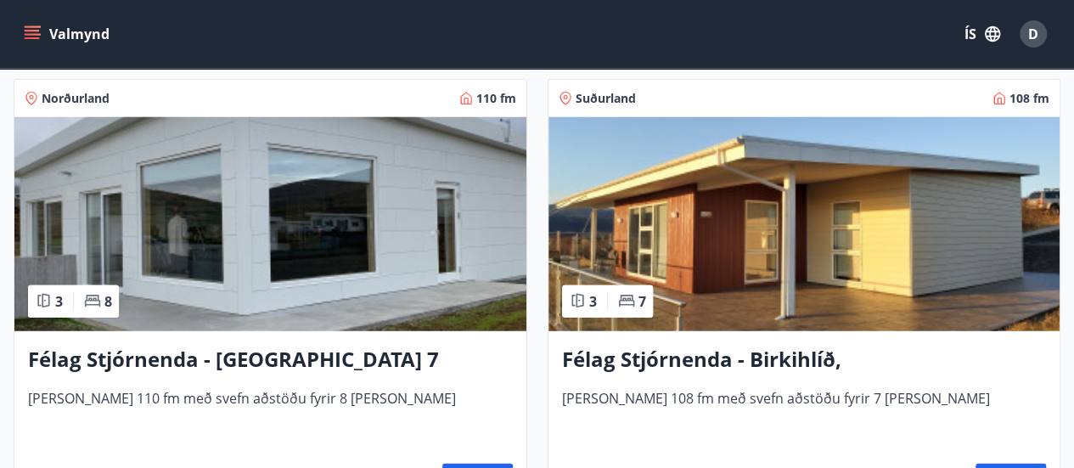
click at [693, 210] on img at bounding box center [804, 224] width 512 height 214
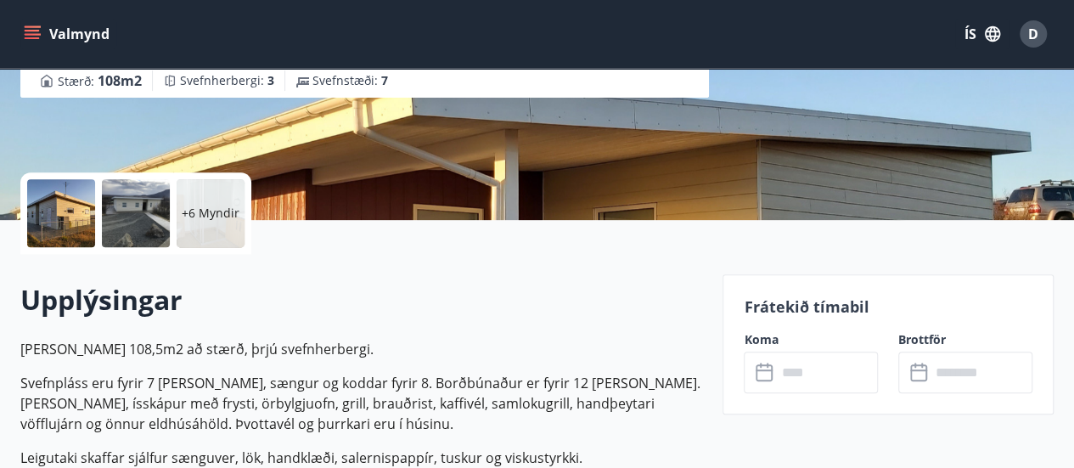
scroll to position [291, 0]
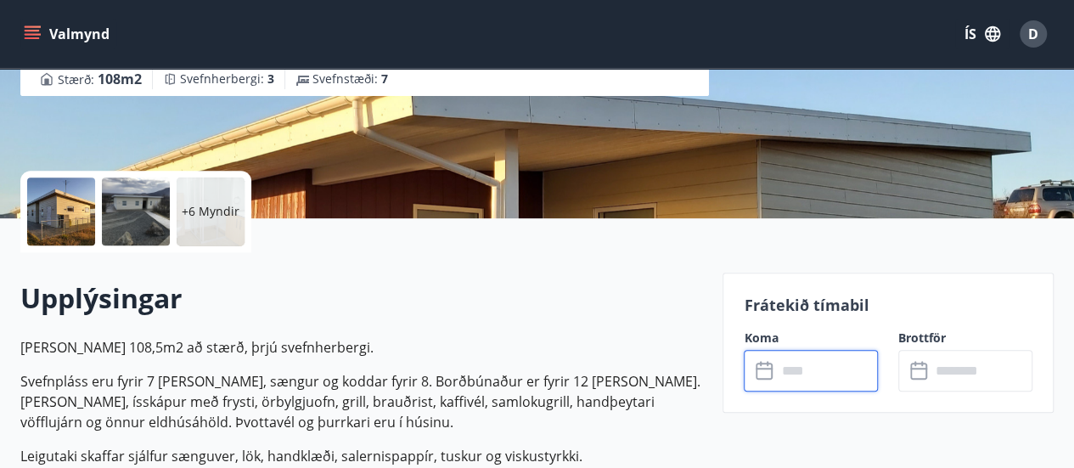
click at [799, 374] on input "text" at bounding box center [827, 371] width 102 height 42
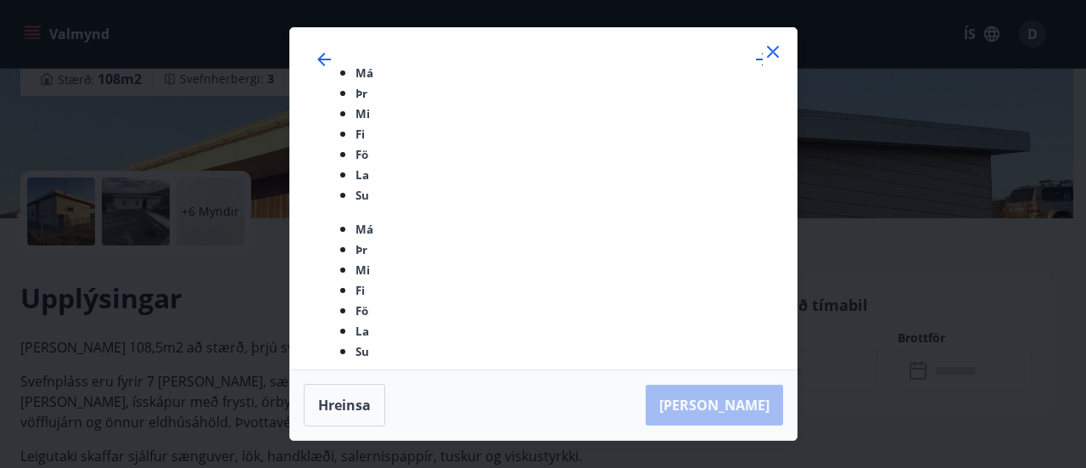
click at [774, 62] on icon at bounding box center [773, 52] width 20 height 20
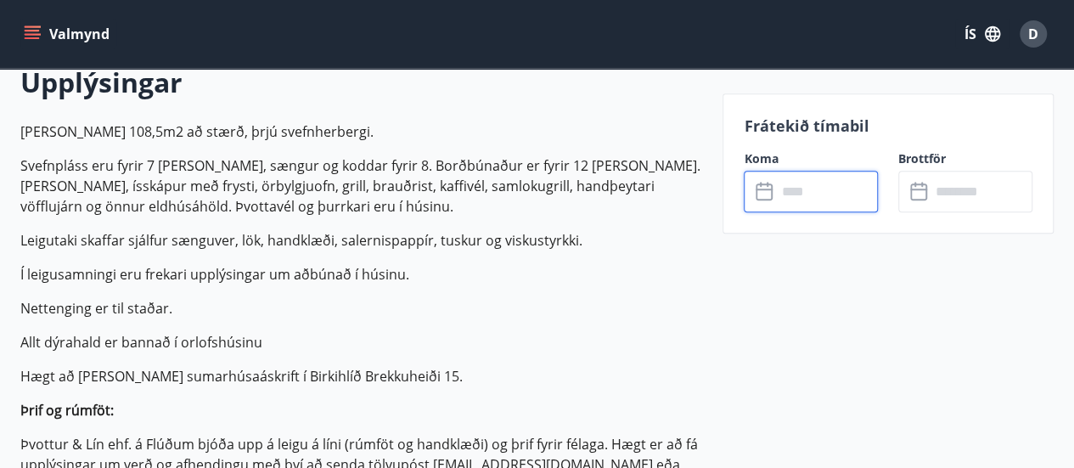
scroll to position [495, 0]
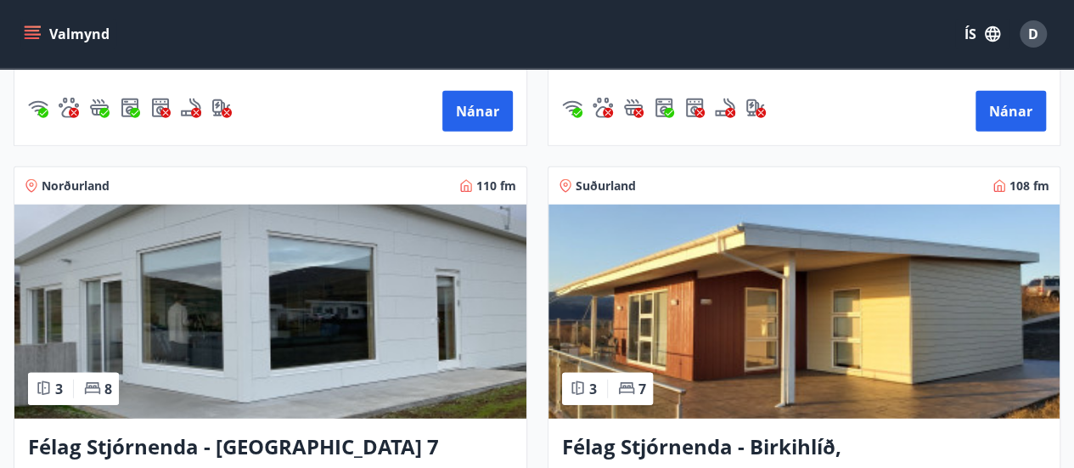
scroll to position [5228, 0]
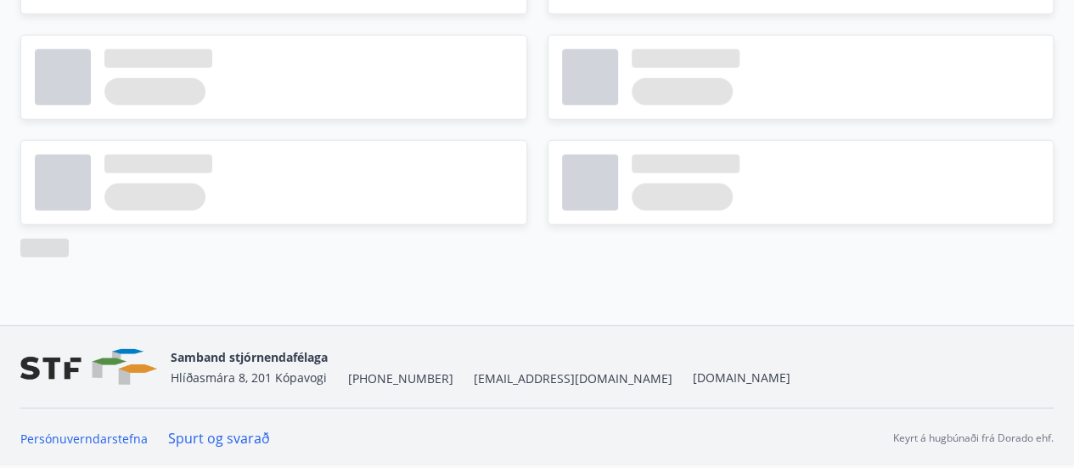
scroll to position [1733, 0]
